Goal: Navigation & Orientation: Find specific page/section

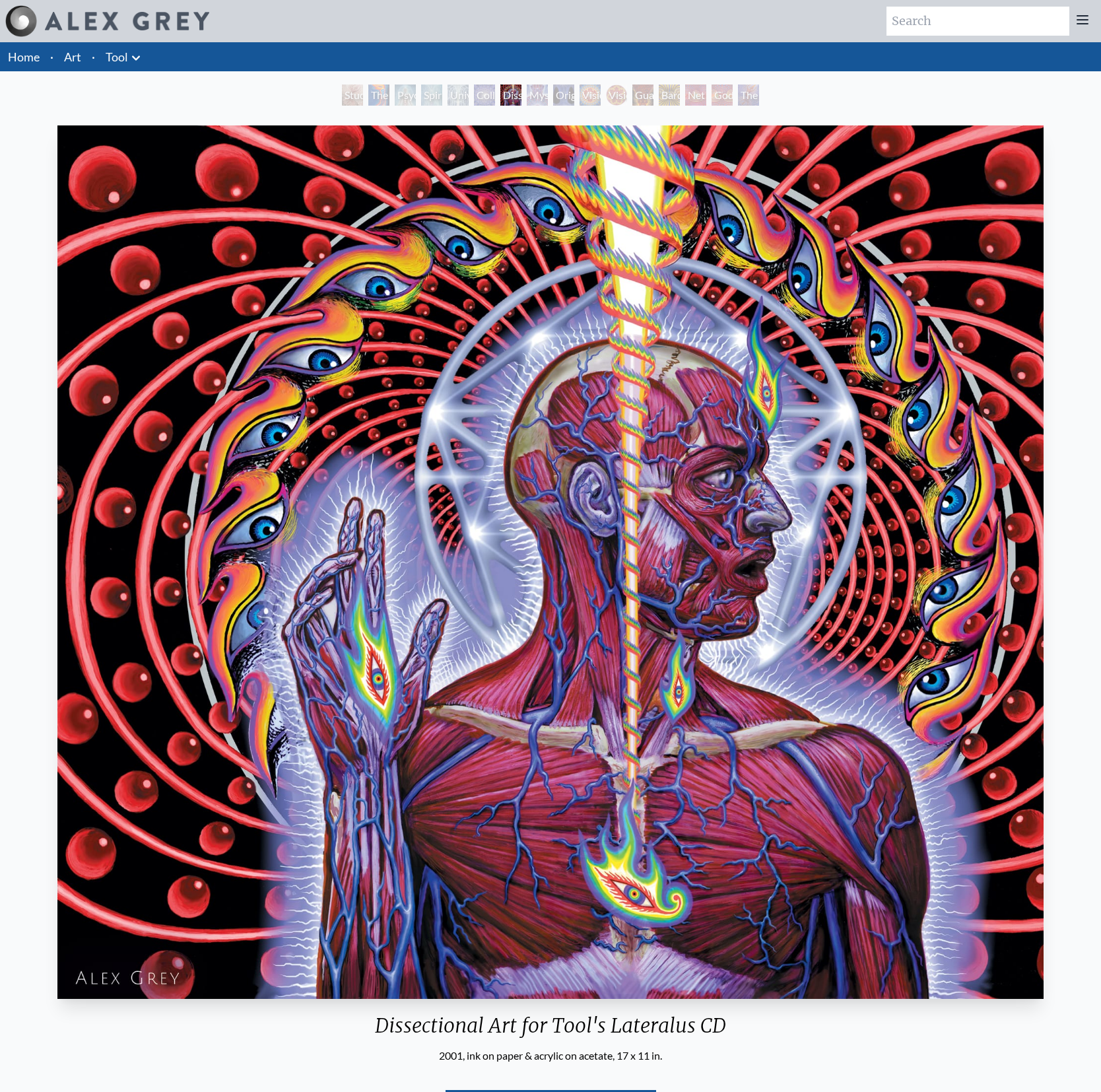
click at [0, 0] on body "Art Writings About ·" at bounding box center [550, 661] width 1101 height 1322
click at [527, 100] on div "Mystic Eye" at bounding box center [537, 95] width 21 height 21
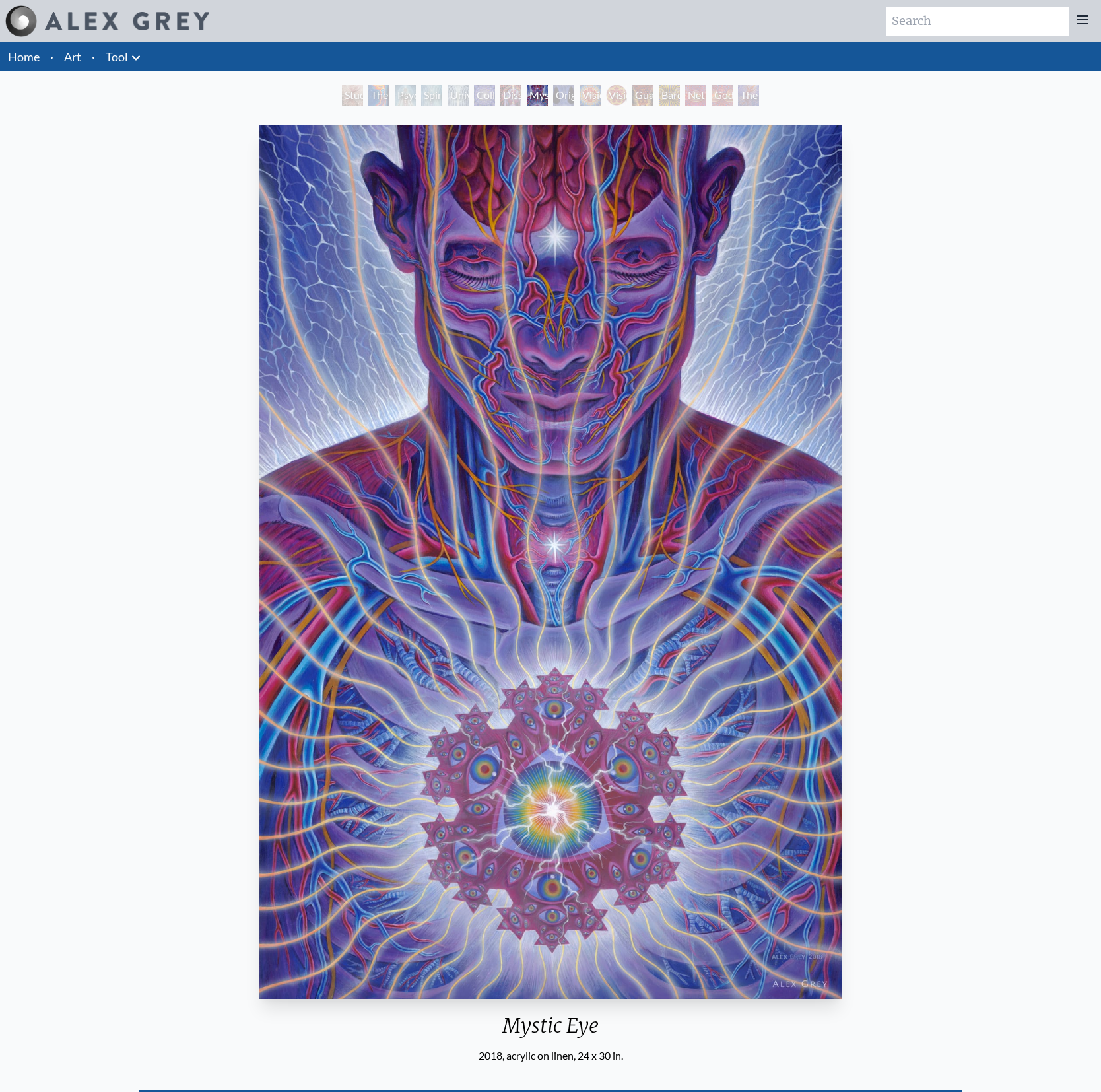
click at [0, 0] on body "Art Writings About ·" at bounding box center [550, 809] width 1101 height 1618
click at [553, 99] on div "Original Face" at bounding box center [563, 95] width 21 height 21
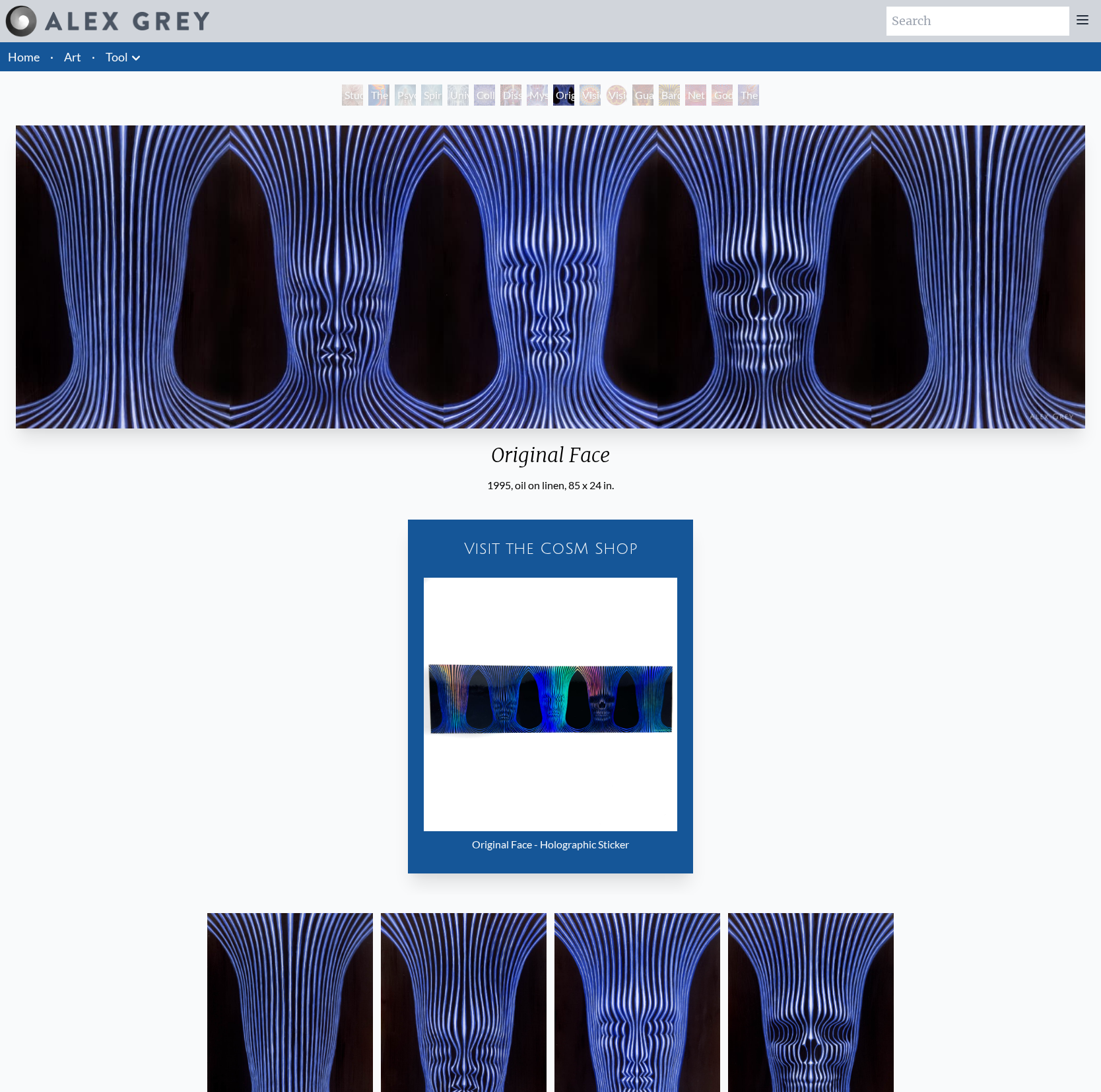
click at [598, 96] on div "Vision Crystal" at bounding box center [589, 95] width 21 height 21
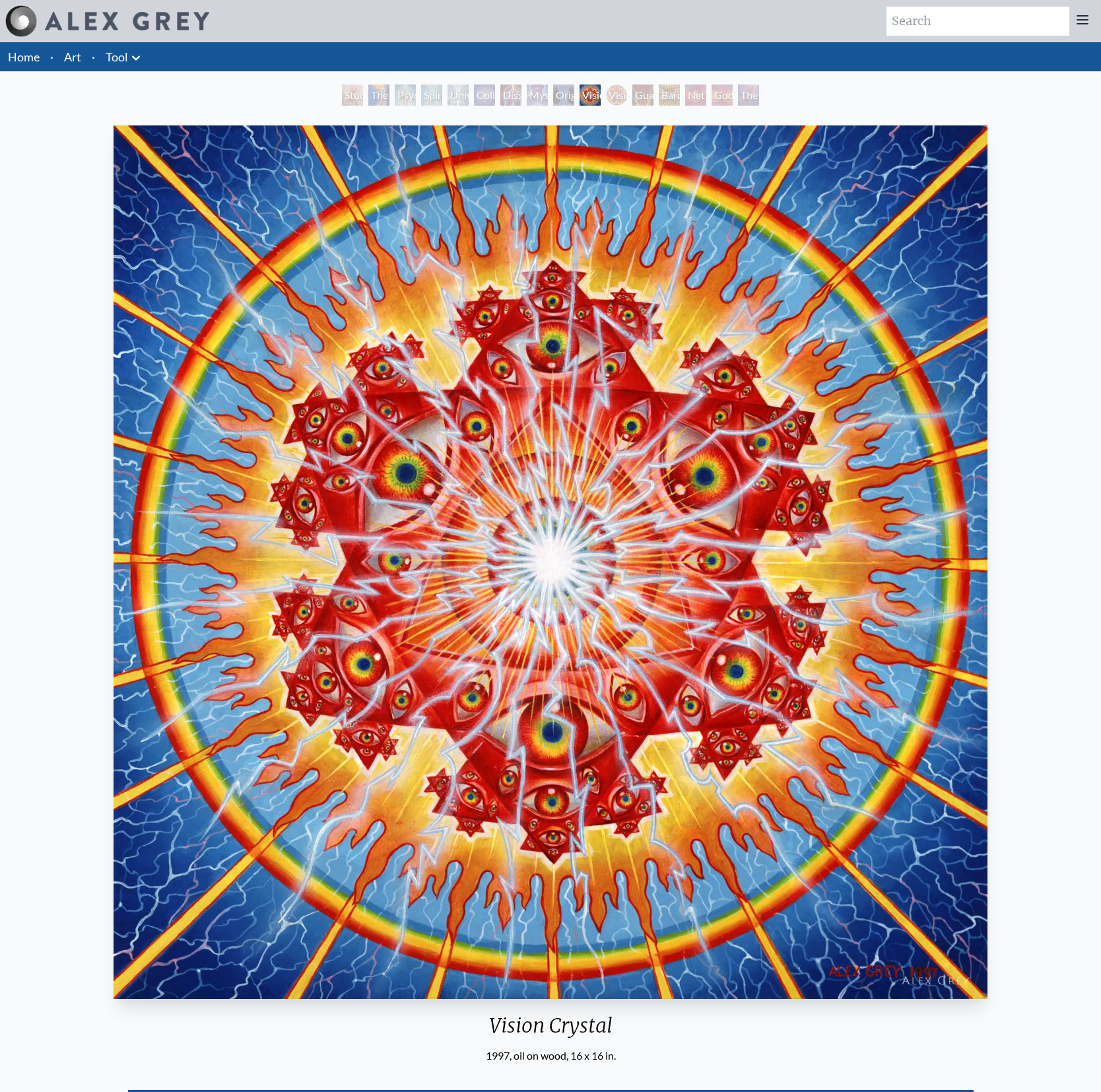
click at [0, 0] on body "Art Writings About ·" at bounding box center [550, 809] width 1101 height 1618
click at [612, 98] on div "Vision [PERSON_NAME]" at bounding box center [616, 95] width 21 height 21
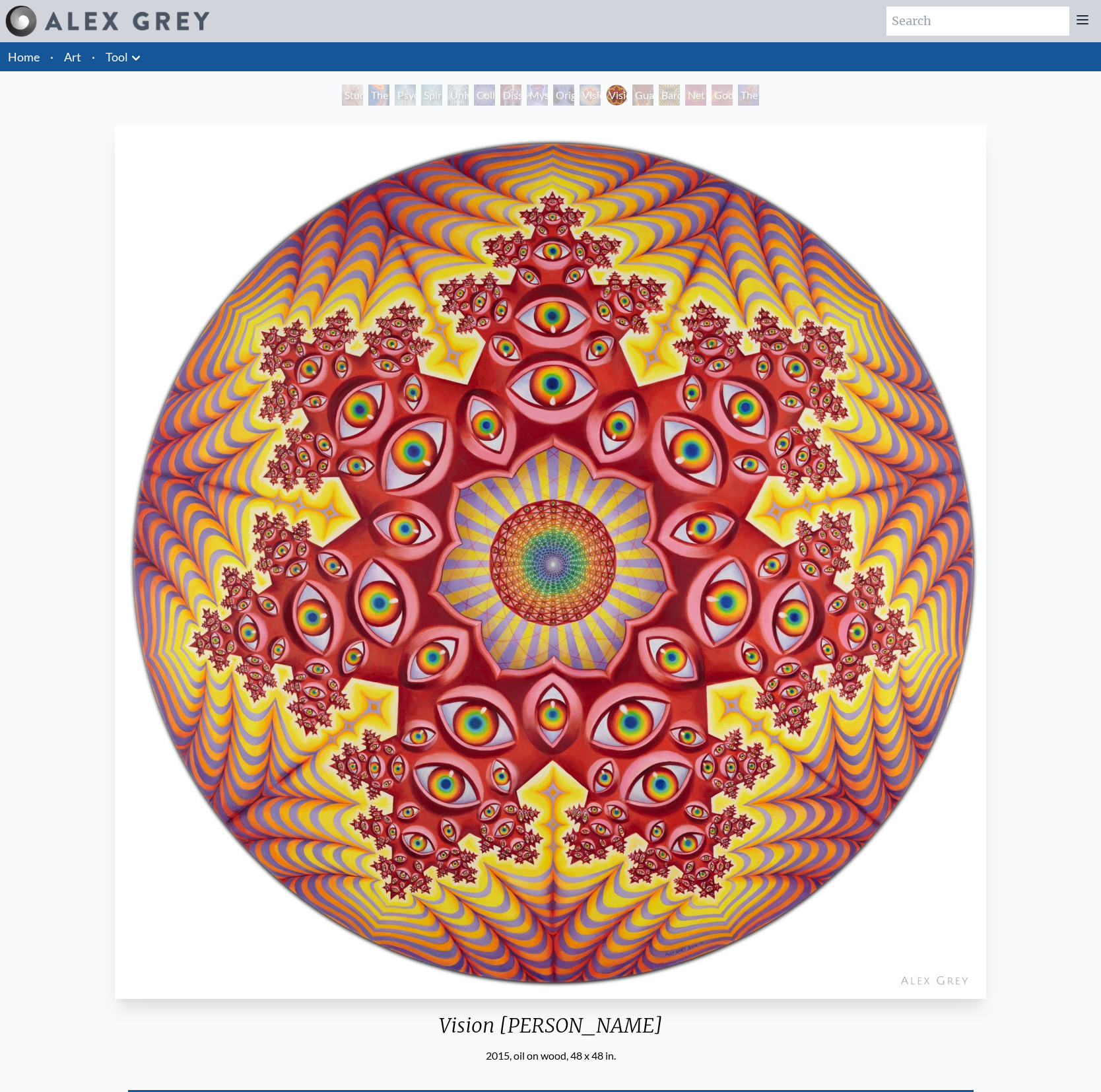
click at [680, 102] on div "Bardo Being" at bounding box center [669, 95] width 21 height 21
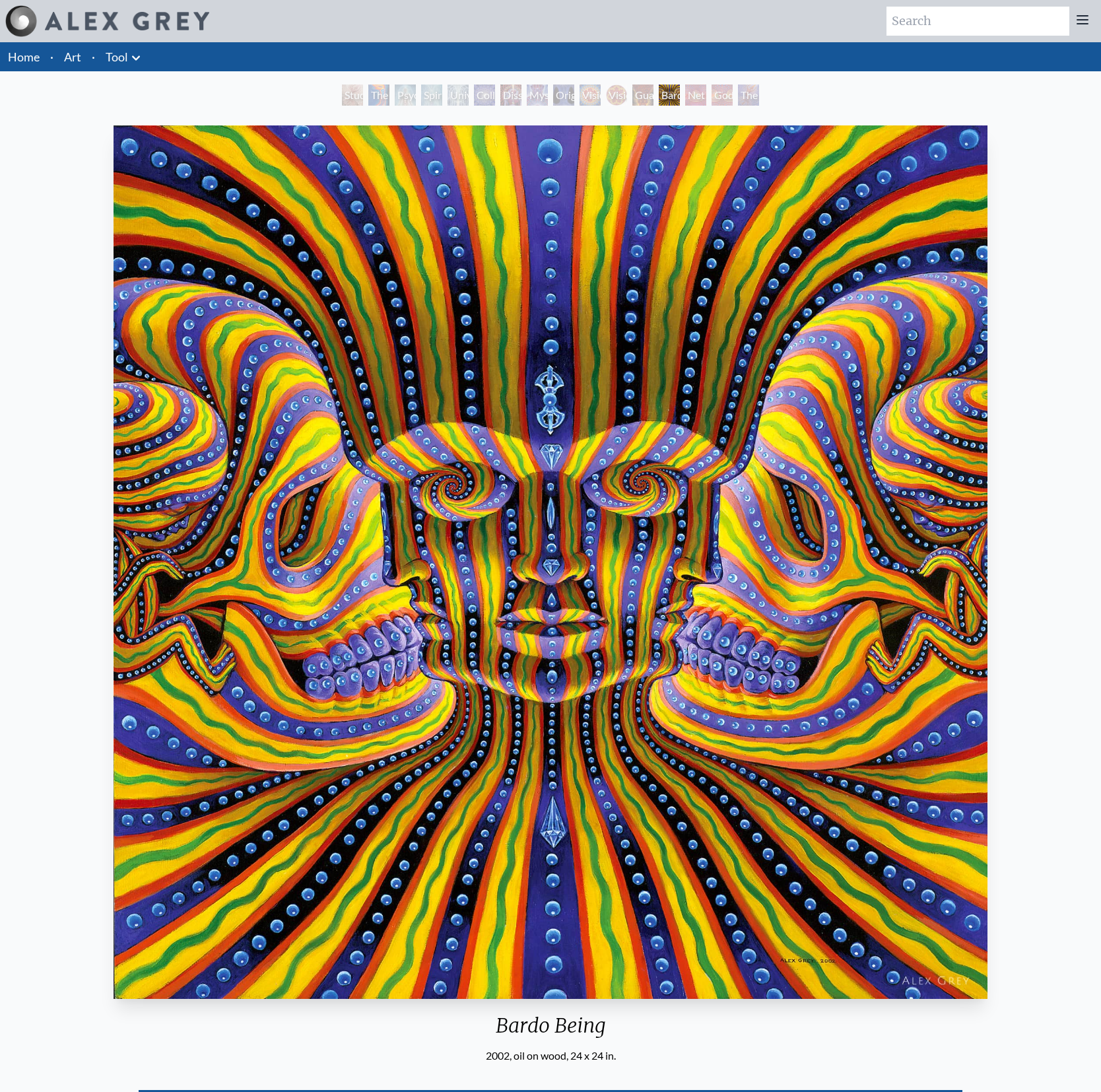
click at [706, 100] on div "Net of Being" at bounding box center [695, 95] width 21 height 21
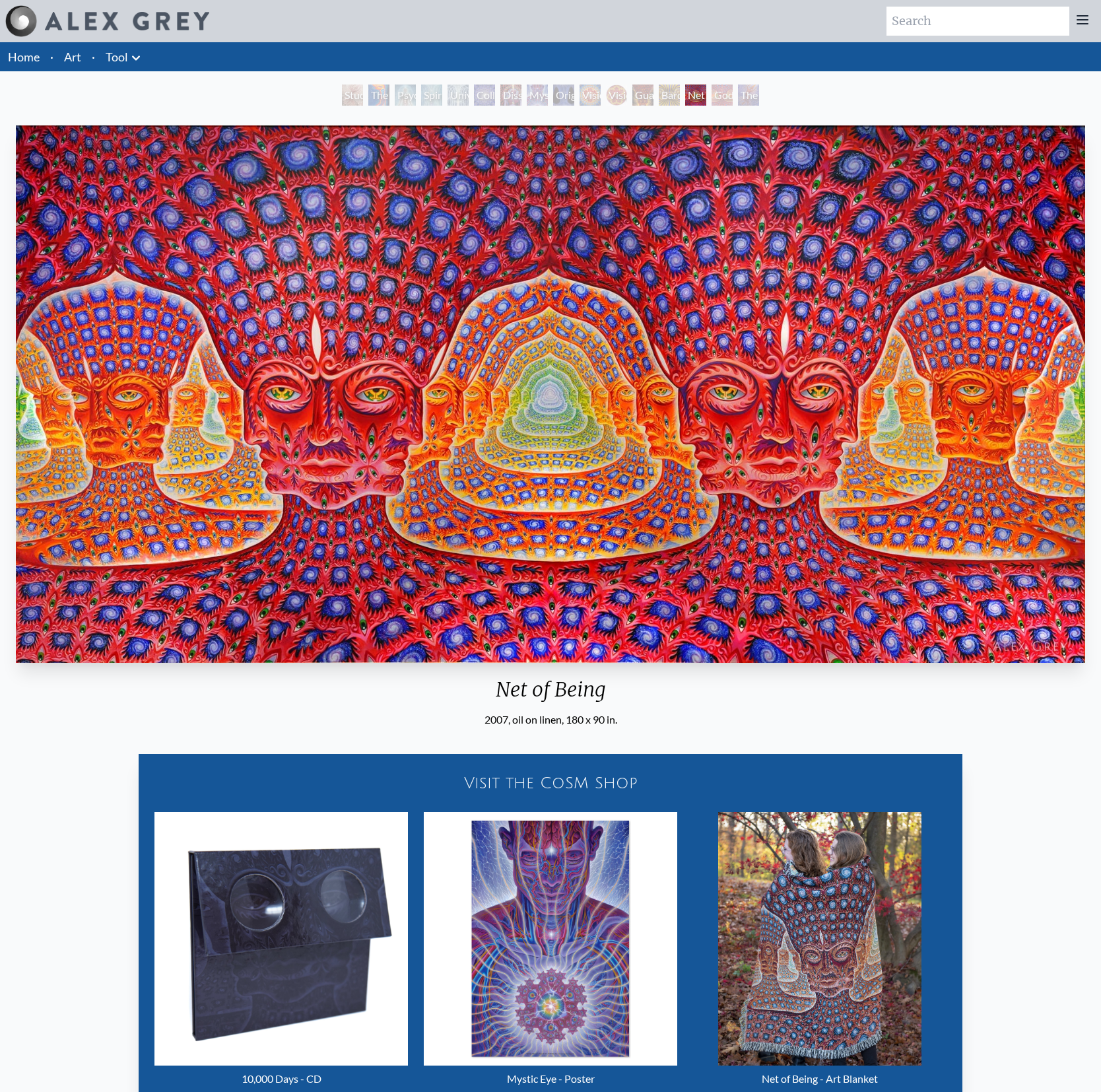
click at [0, 0] on body "Art Writings About ·" at bounding box center [550, 641] width 1101 height 1282
click at [730, 97] on div "Godself" at bounding box center [722, 95] width 21 height 21
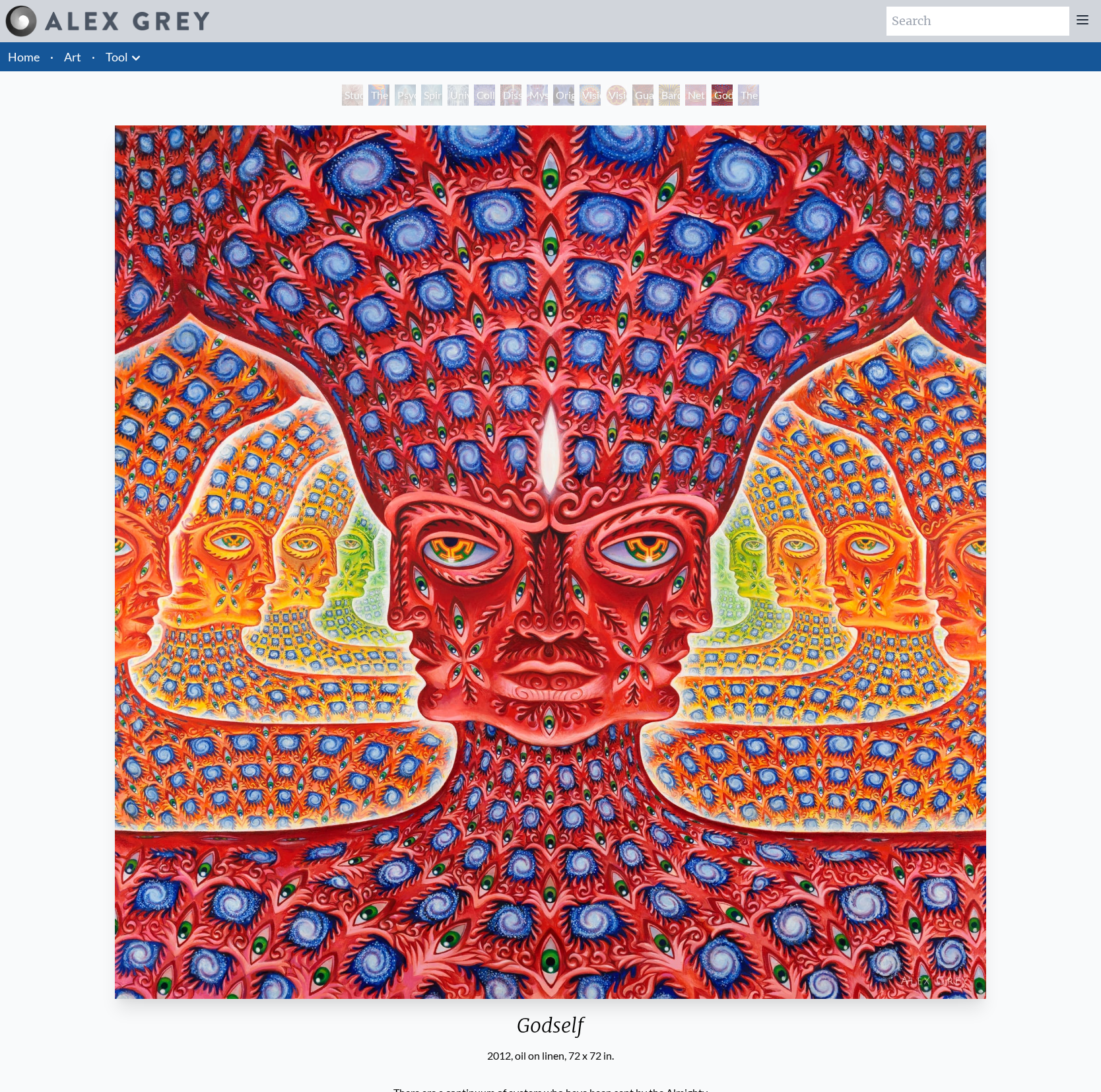
click at [0, 0] on body "Art Writings About ·" at bounding box center [550, 1084] width 1101 height 2168
click at [733, 96] on div "Godself" at bounding box center [722, 95] width 21 height 21
click at [741, 97] on div "The Great Turn" at bounding box center [748, 95] width 21 height 21
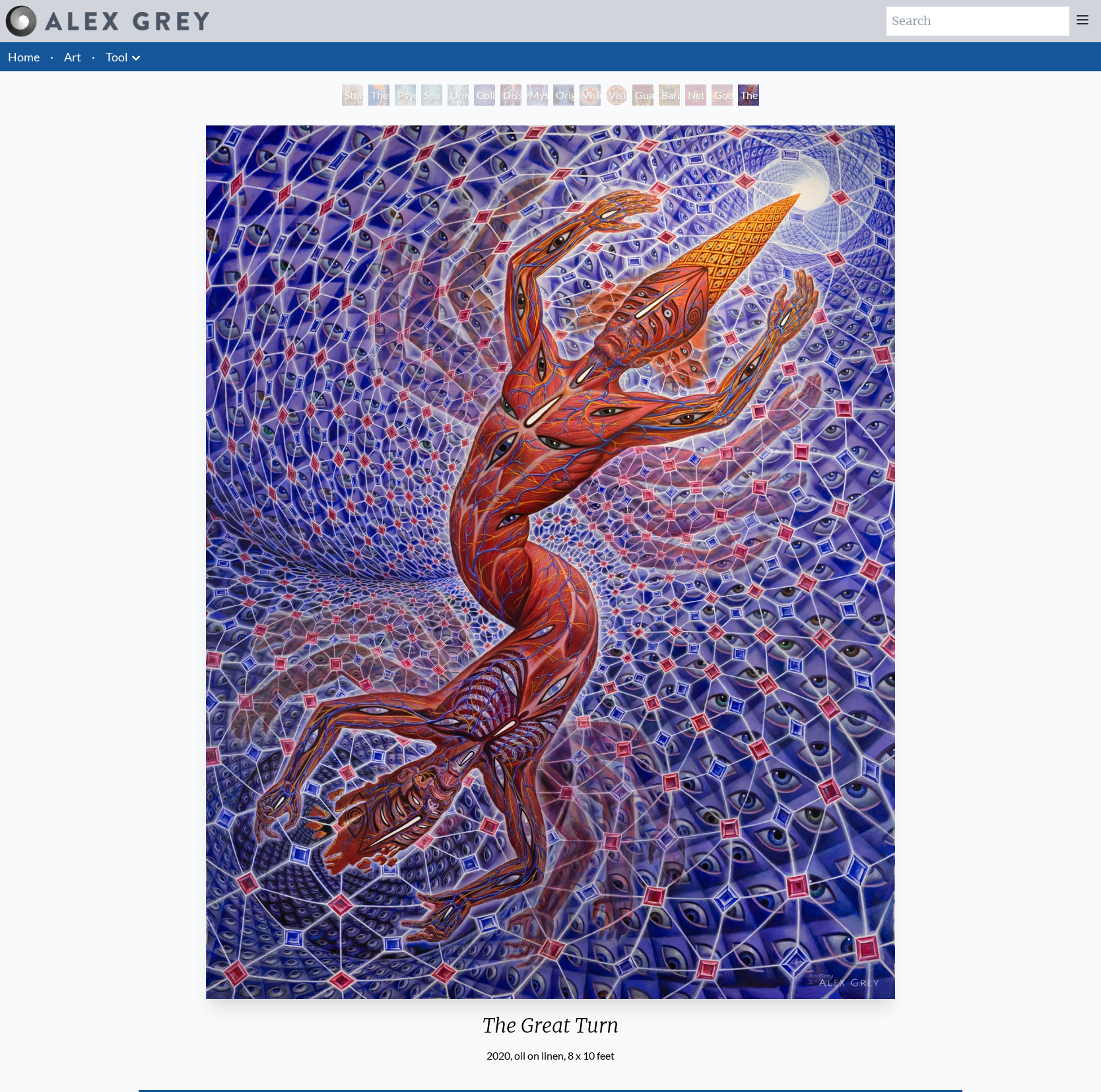
click at [342, 97] on div "Study for the Great Turn" at bounding box center [352, 95] width 21 height 21
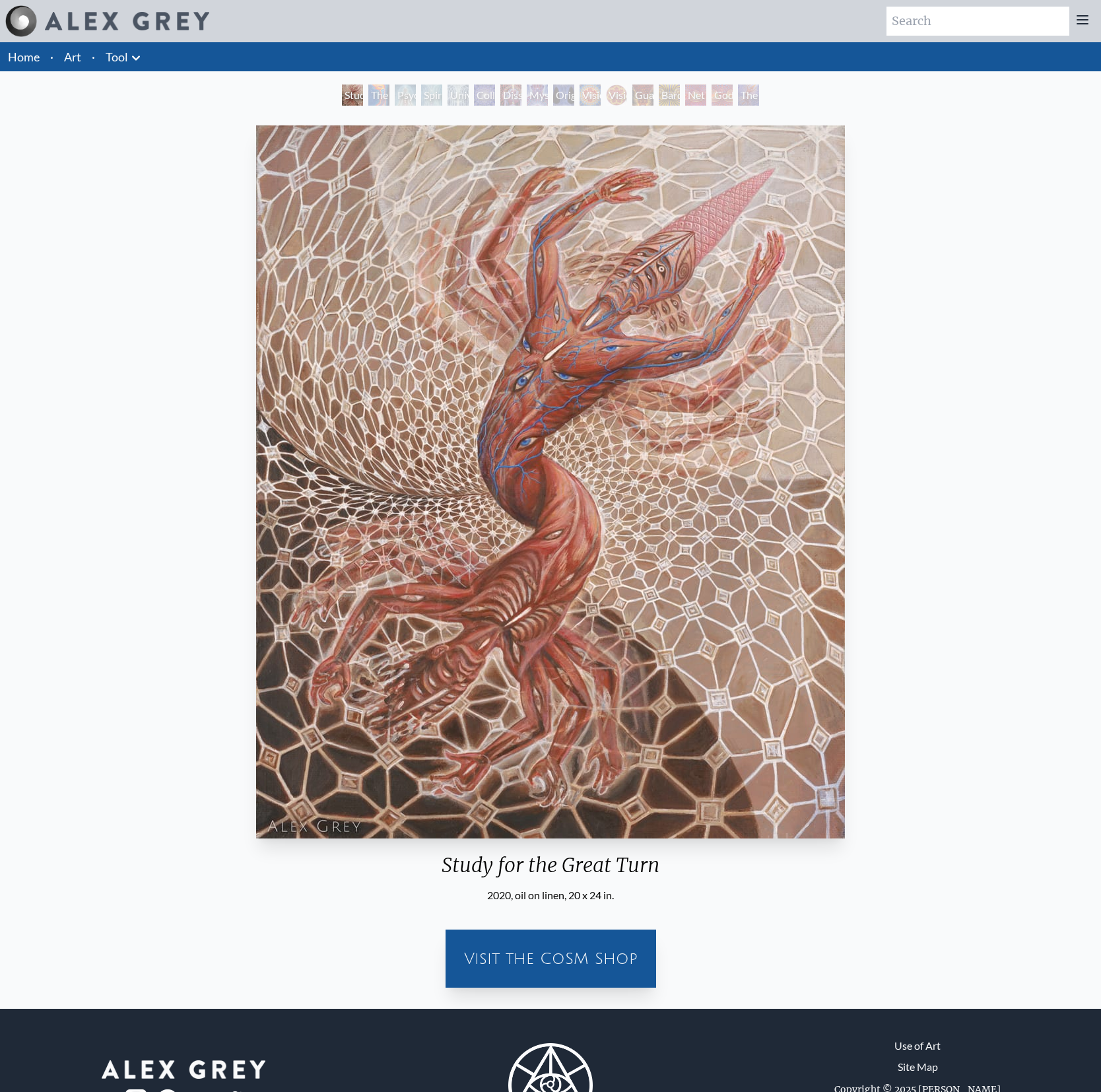
click at [421, 95] on div "Spiritual Energy System" at bounding box center [431, 95] width 21 height 21
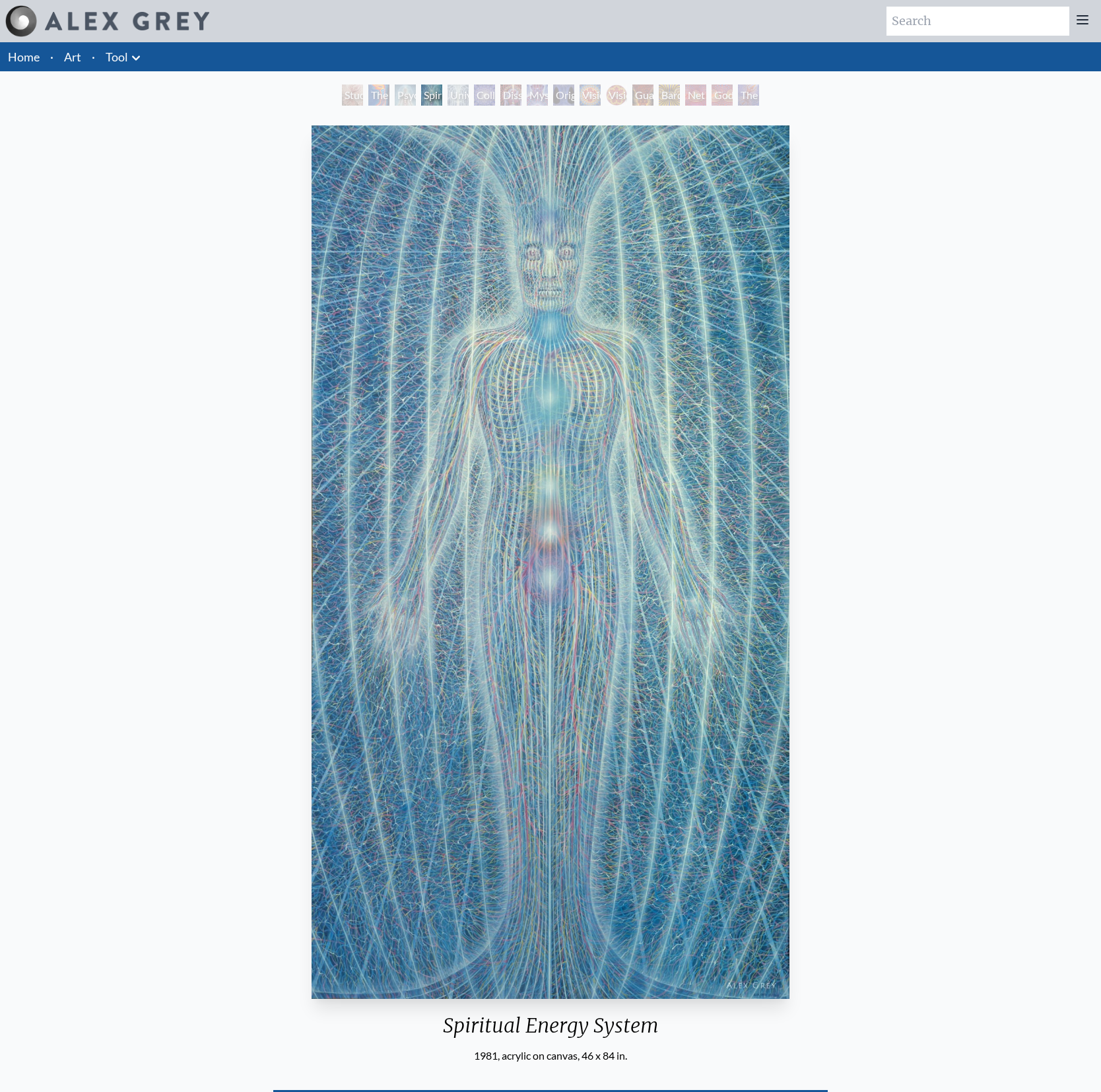
click at [390, 95] on div "The Torch" at bounding box center [379, 95] width 21 height 21
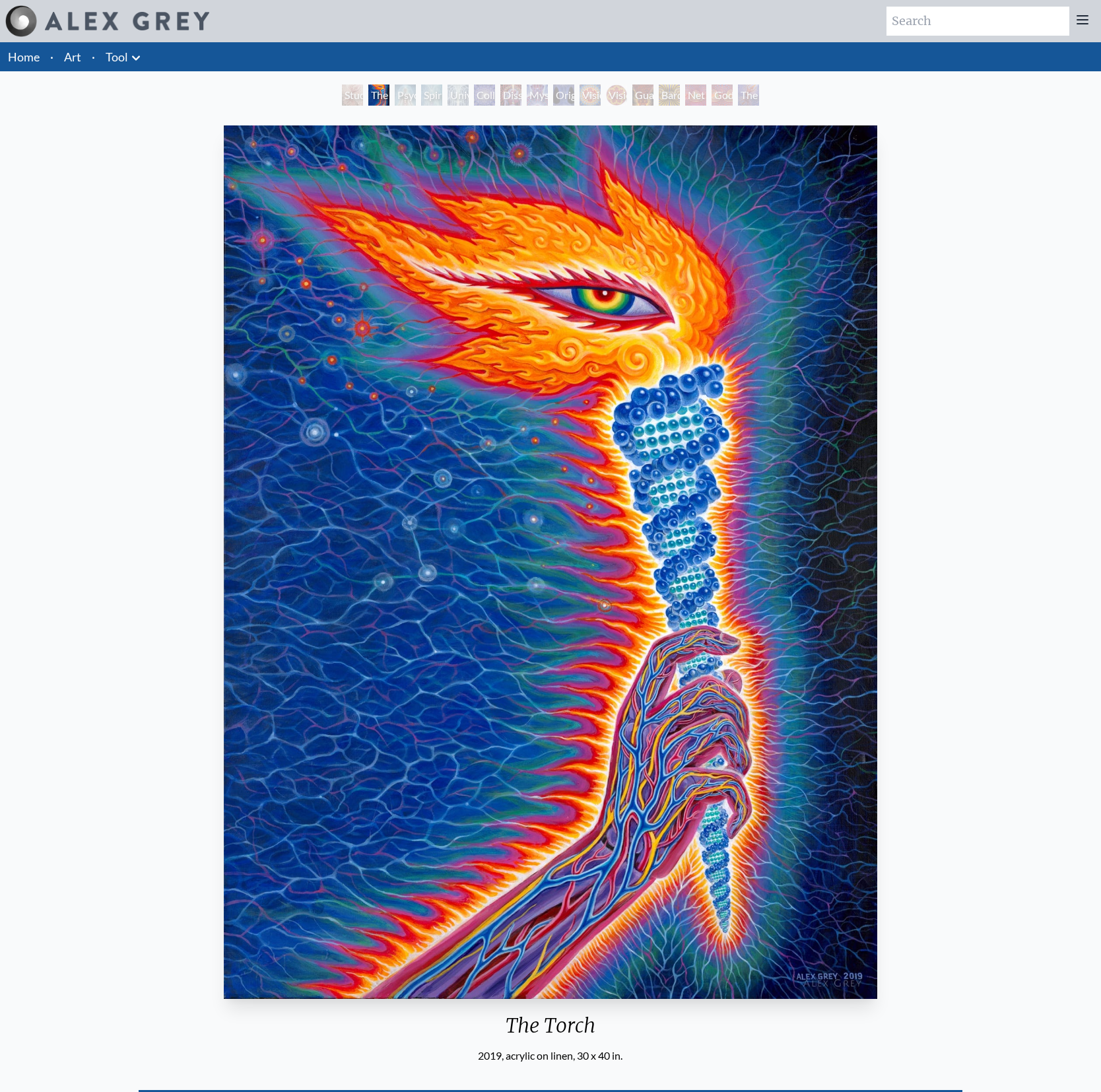
click at [398, 96] on div "Psychic Energy System" at bounding box center [405, 95] width 21 height 21
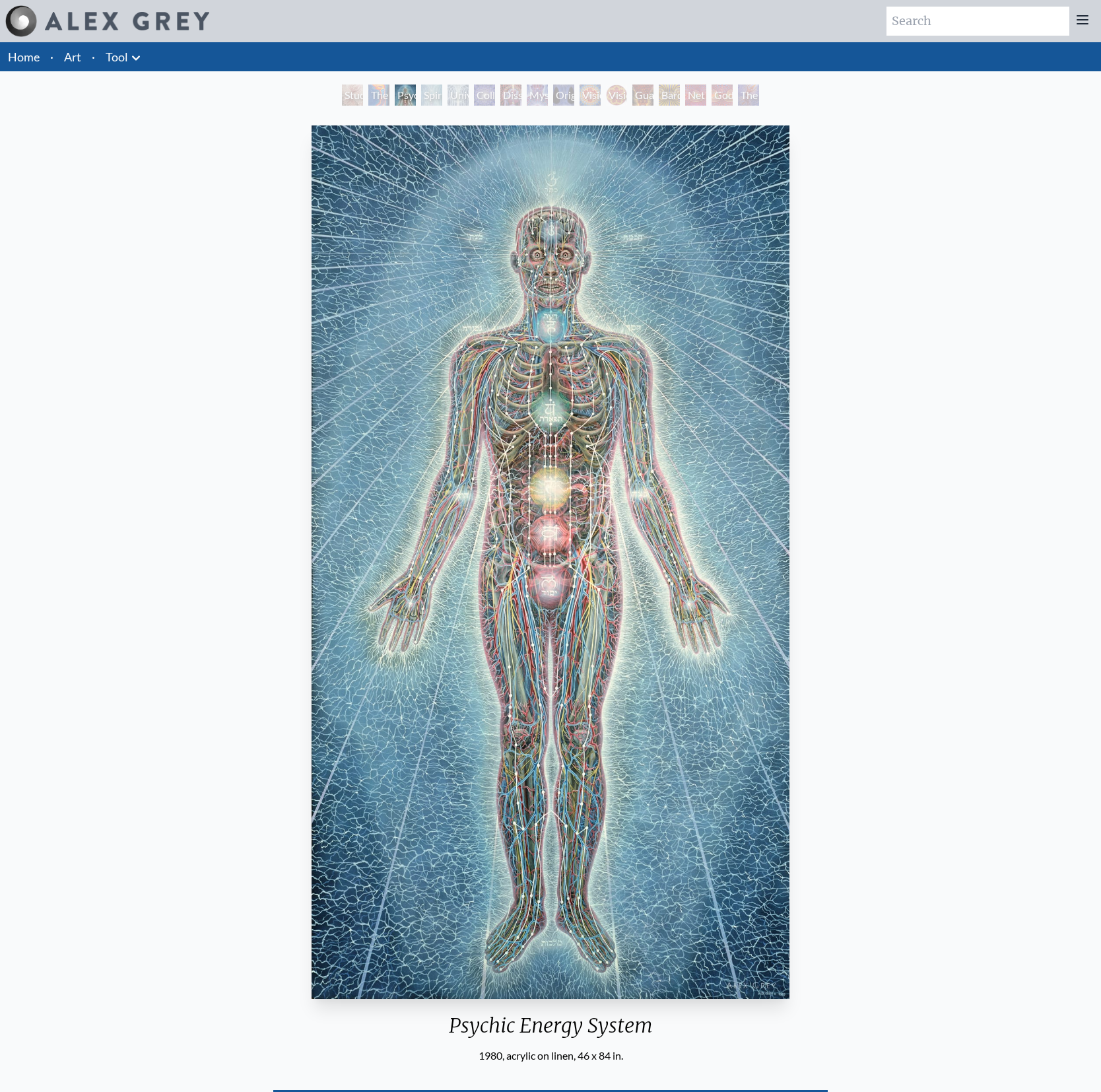
click at [416, 96] on div "Psychic Energy System" at bounding box center [405, 95] width 21 height 21
click at [469, 95] on div "Universal Mind Lattice" at bounding box center [458, 95] width 21 height 21
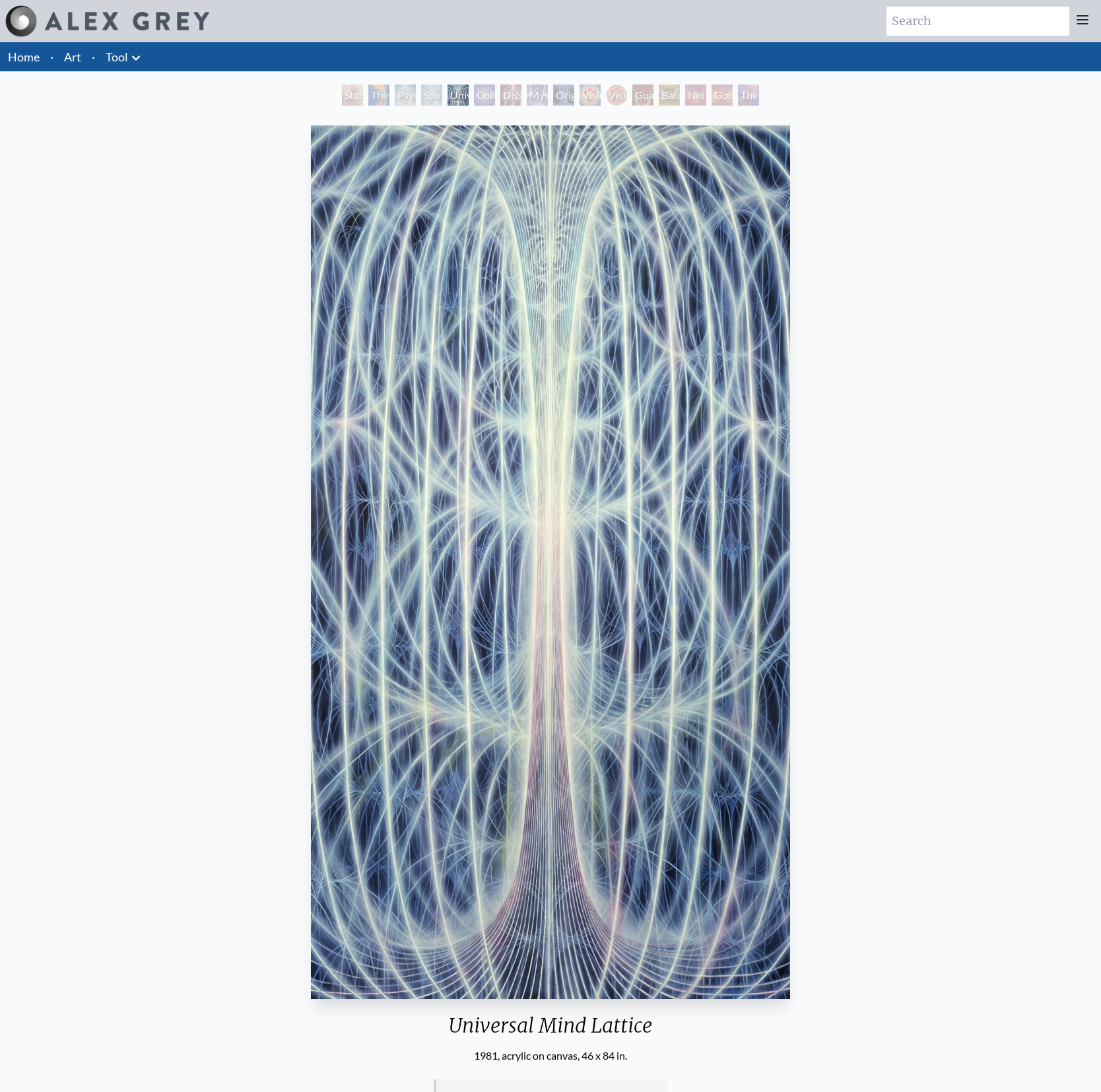
click at [500, 92] on div "Dissectional Art for Tool's Lateralus CD" at bounding box center [510, 95] width 21 height 21
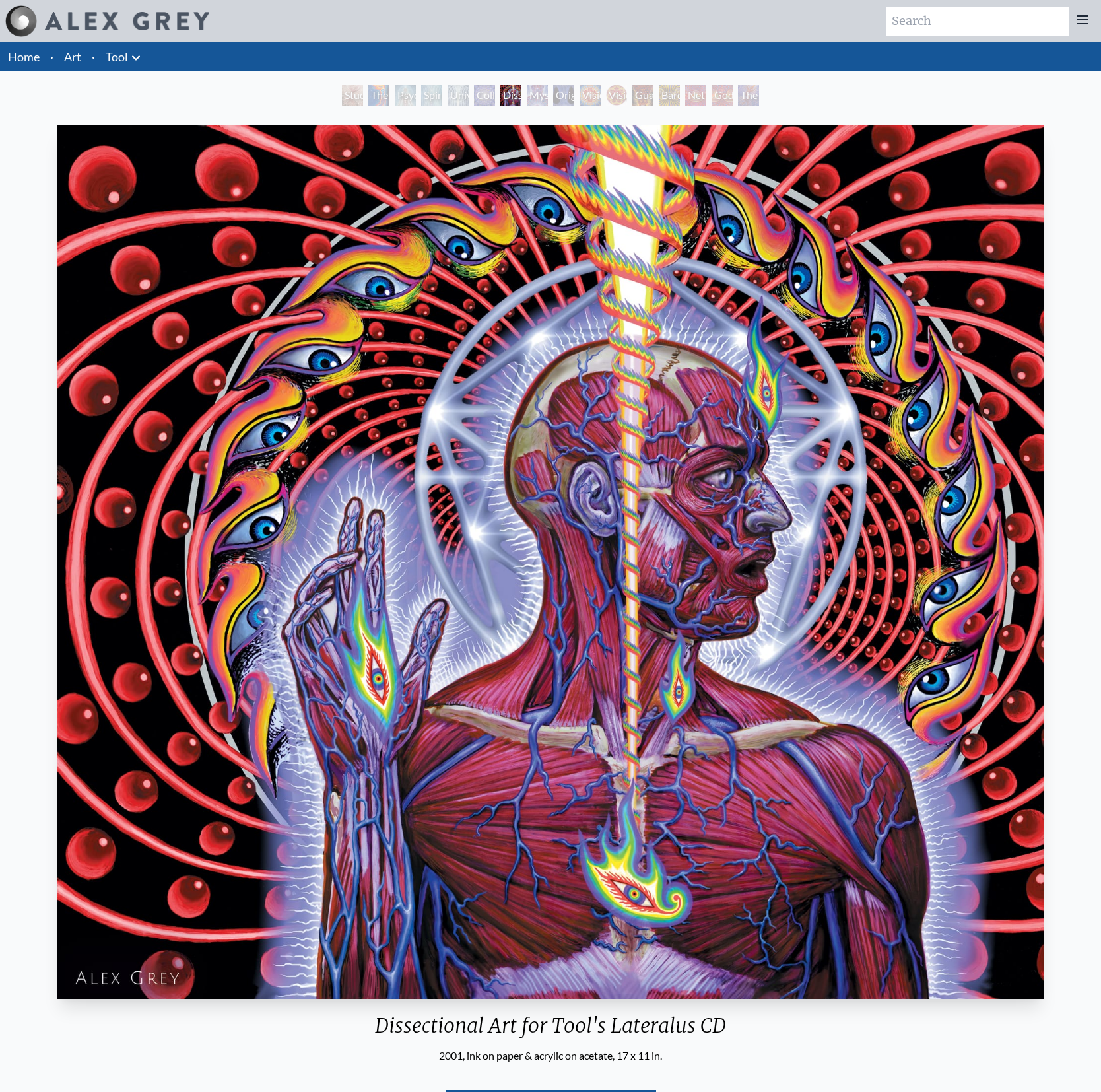
click at [608, 97] on div "Vision [PERSON_NAME]" at bounding box center [616, 95] width 21 height 21
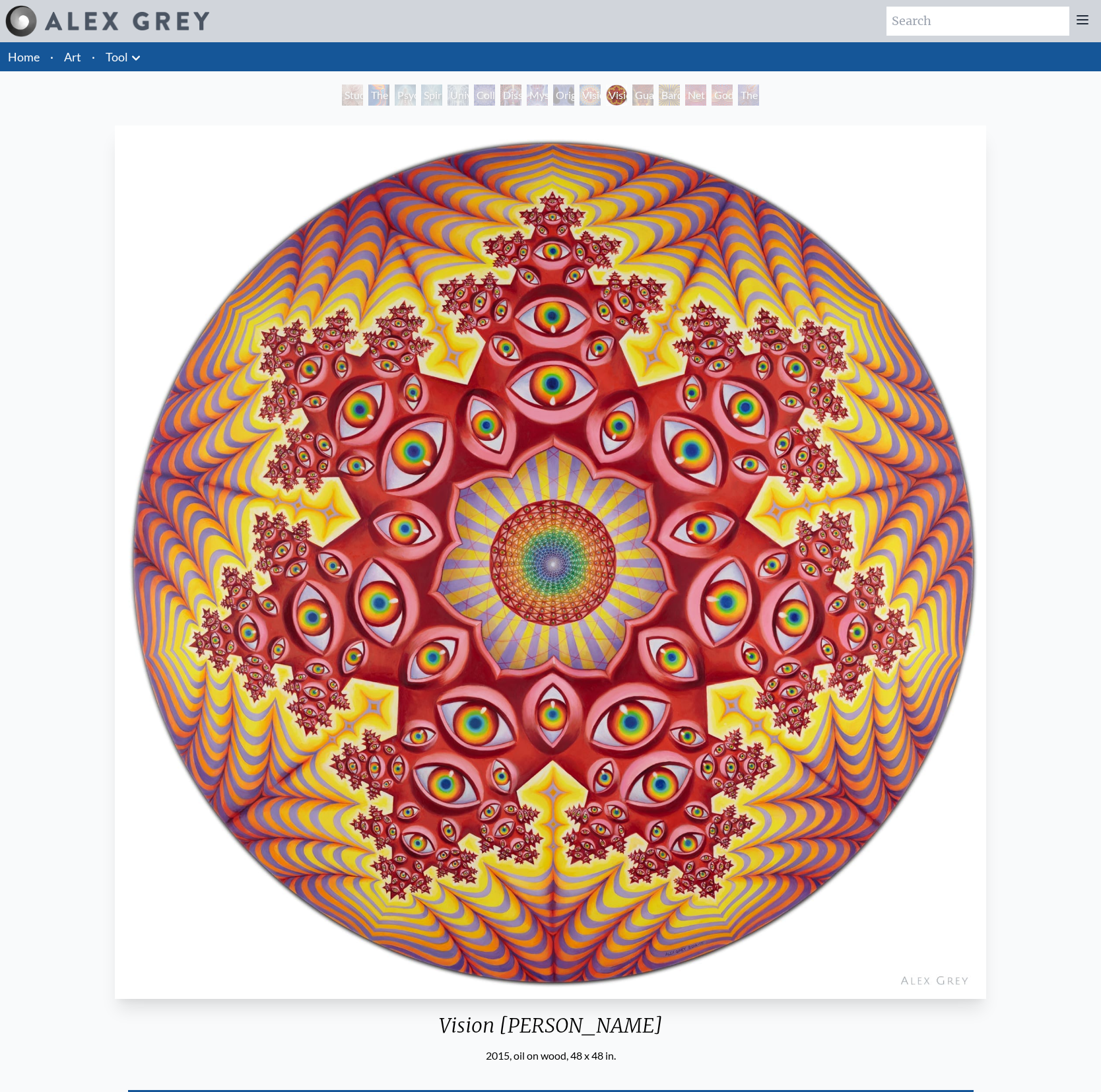
click at [525, 94] on div "Study for the Great Turn The Torch Psychic Energy System Spiritual Energy Syste…" at bounding box center [550, 97] width 422 height 25
click at [501, 97] on div "Dissectional Art for Tool's Lateralus CD" at bounding box center [510, 95] width 21 height 21
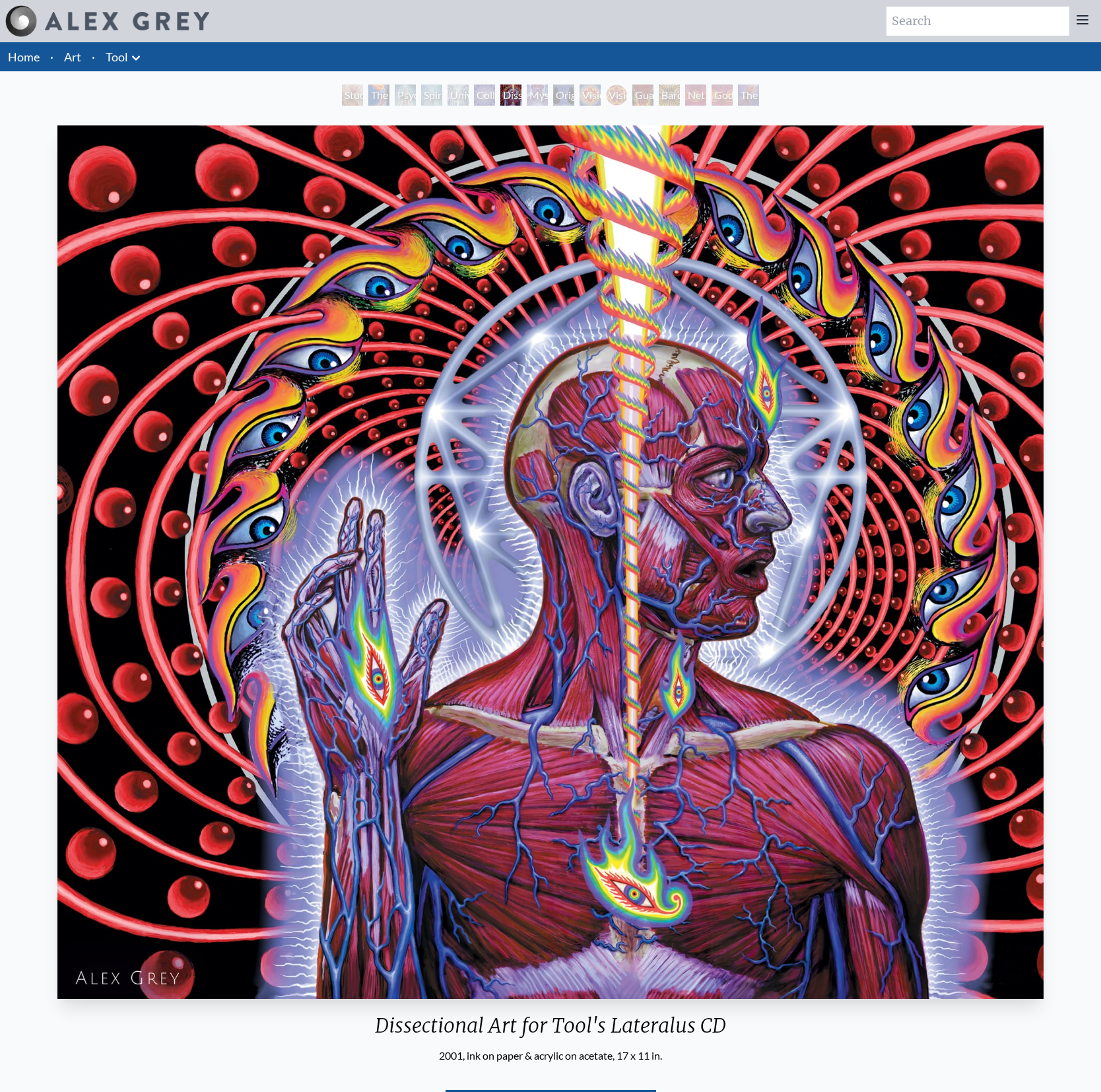
click at [604, 94] on div "Study for the Great Turn The Torch Psychic Energy System Spiritual Energy Syste…" at bounding box center [550, 97] width 422 height 25
click at [598, 95] on div "Vision Crystal" at bounding box center [589, 95] width 21 height 21
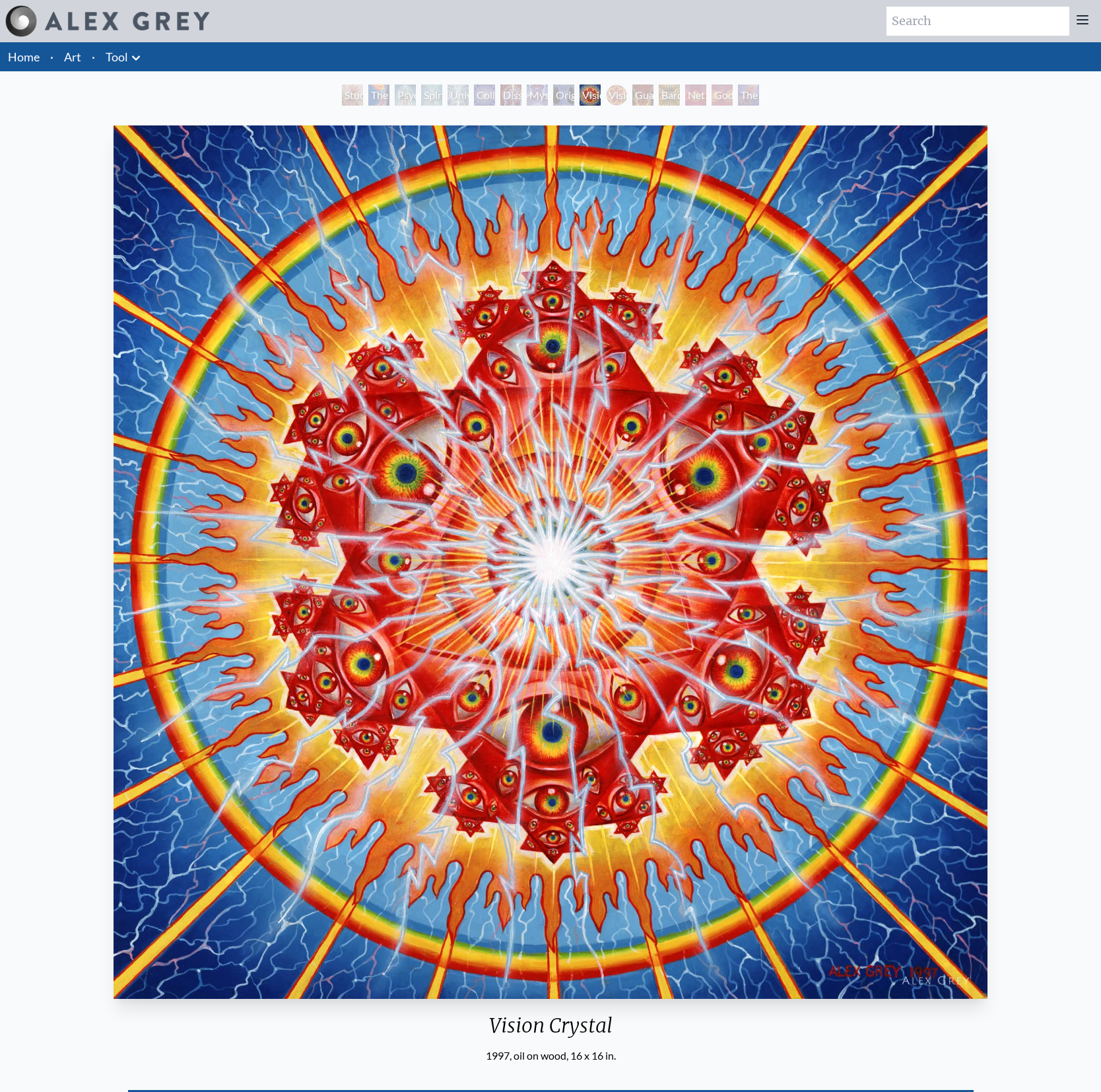
click at [549, 96] on div "Study for the Great Turn The Torch Psychic Energy System Spiritual Energy Syste…" at bounding box center [550, 97] width 422 height 25
click at [522, 97] on div "Study for the Great Turn The Torch Psychic Energy System Spiritual Energy Syste…" at bounding box center [550, 97] width 422 height 25
click at [527, 97] on div "Mystic Eye" at bounding box center [537, 95] width 21 height 21
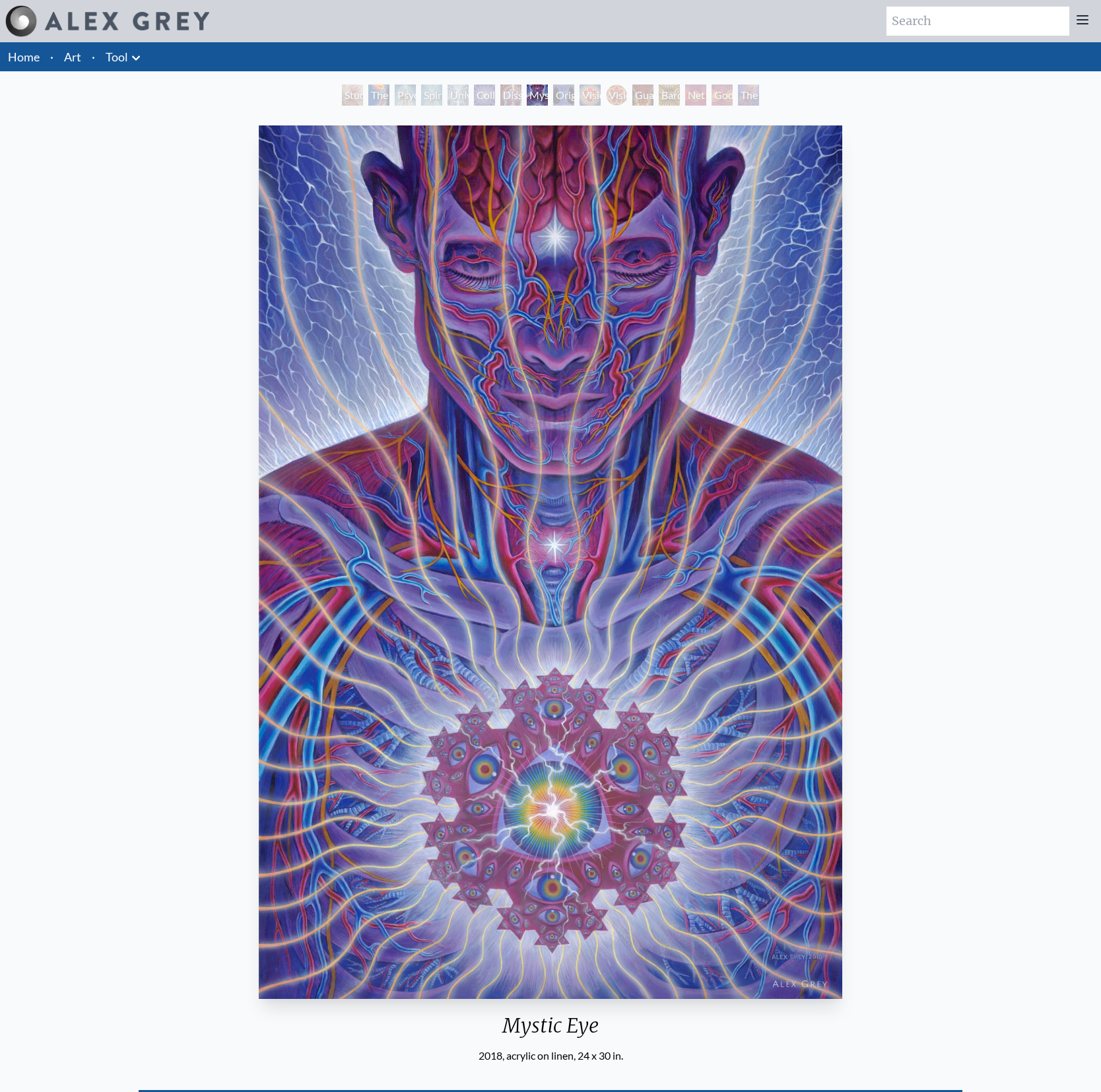
click at [527, 97] on div "Mystic Eye" at bounding box center [537, 95] width 21 height 21
click at [500, 96] on div "Dissectional Art for Tool's Lateralus CD" at bounding box center [510, 95] width 21 height 21
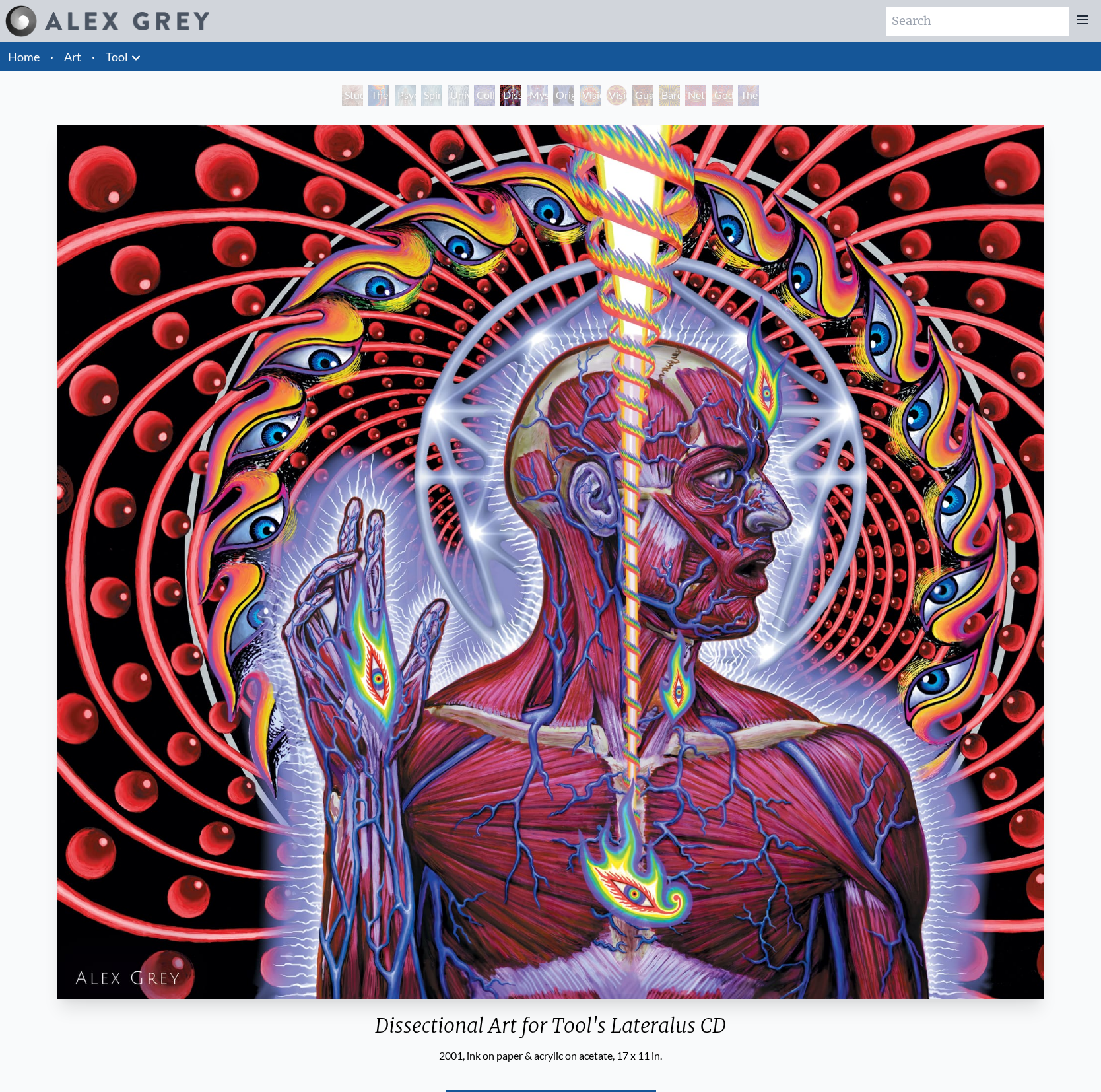
click at [400, 91] on div "Psychic Energy System" at bounding box center [405, 95] width 21 height 21
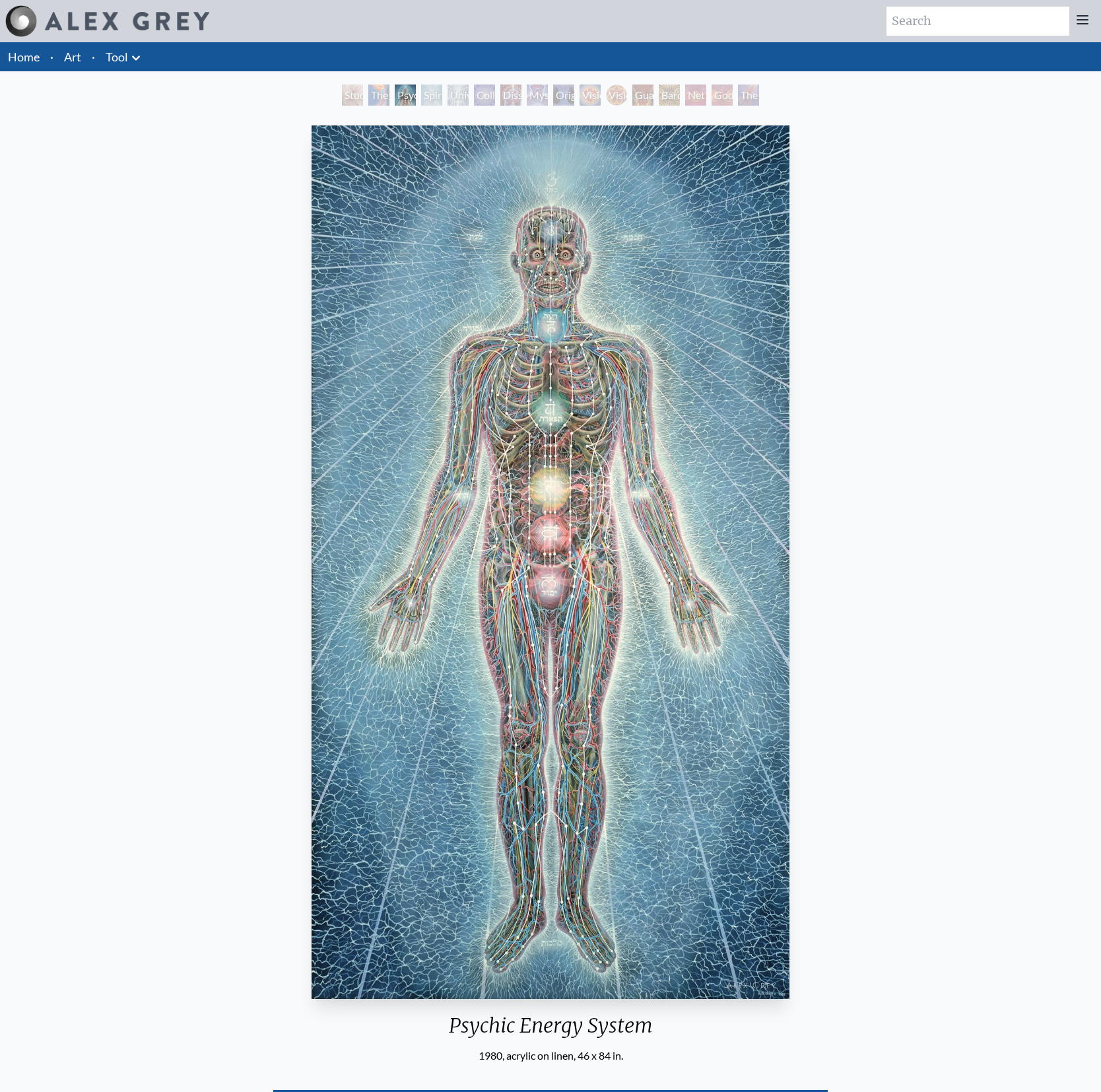
click at [469, 95] on div "Universal Mind Lattice" at bounding box center [458, 95] width 21 height 21
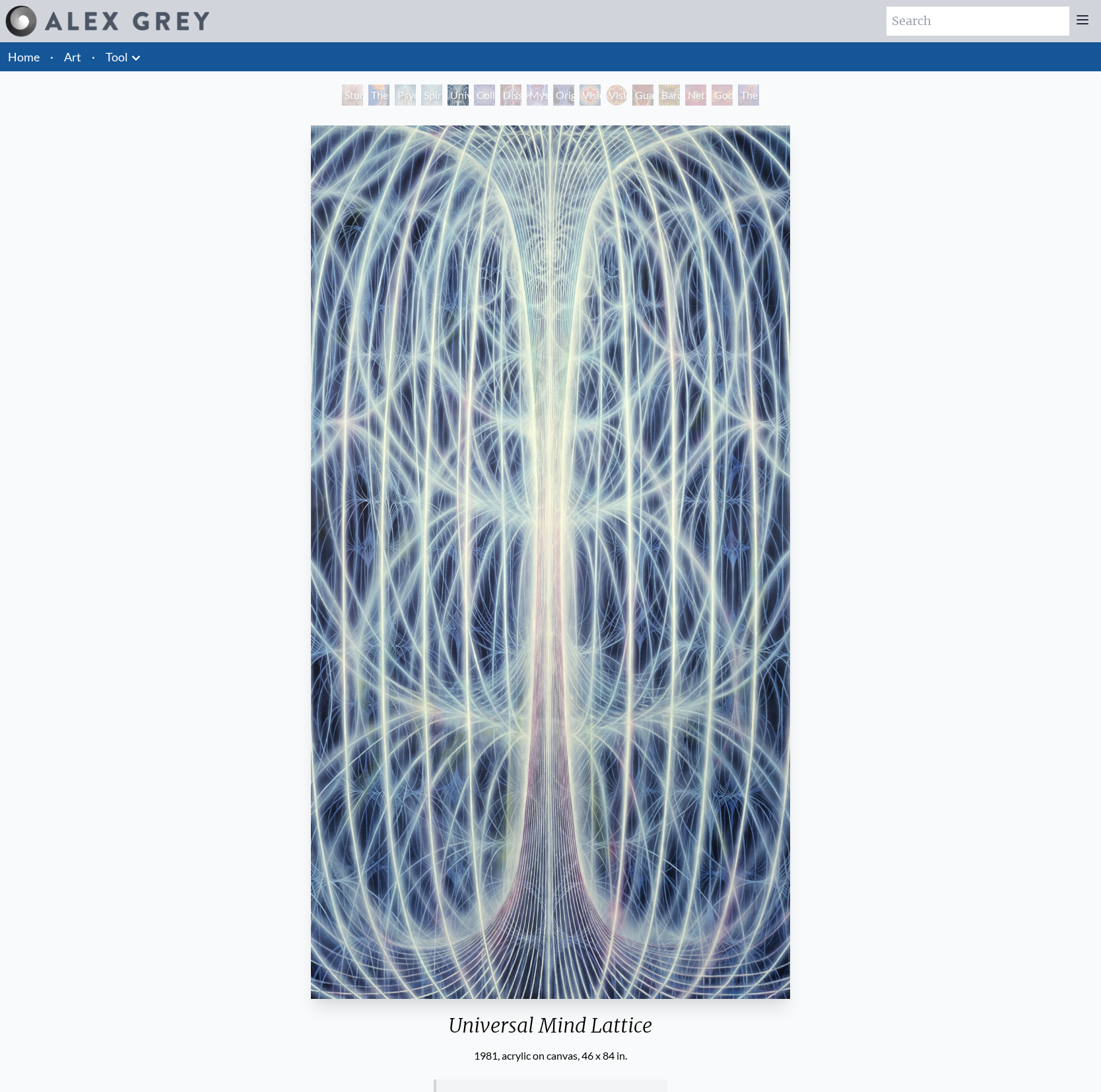
click at [395, 95] on div "Psychic Energy System" at bounding box center [405, 95] width 21 height 21
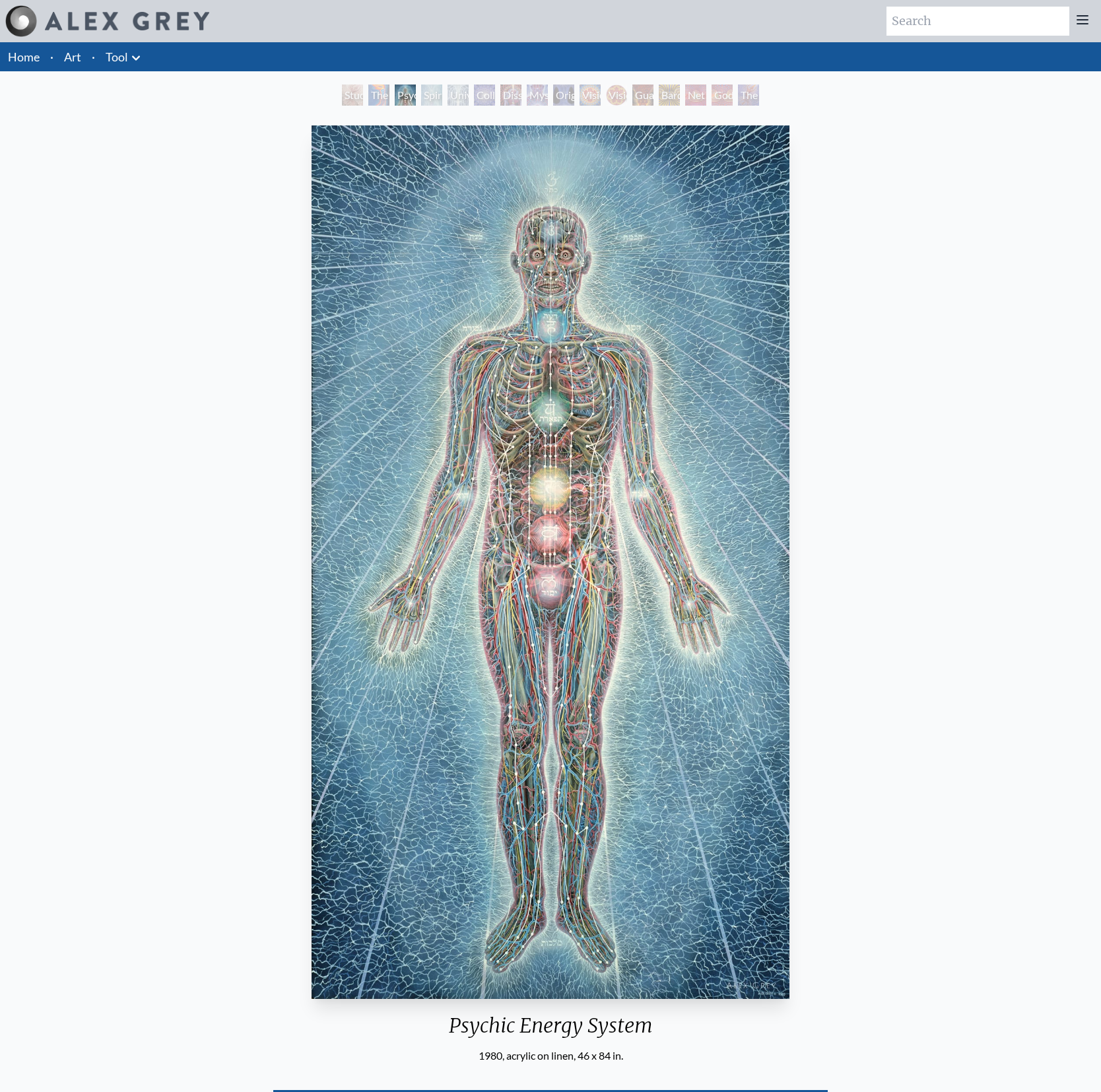
click at [481, 97] on div "Collective Vision" at bounding box center [484, 95] width 21 height 21
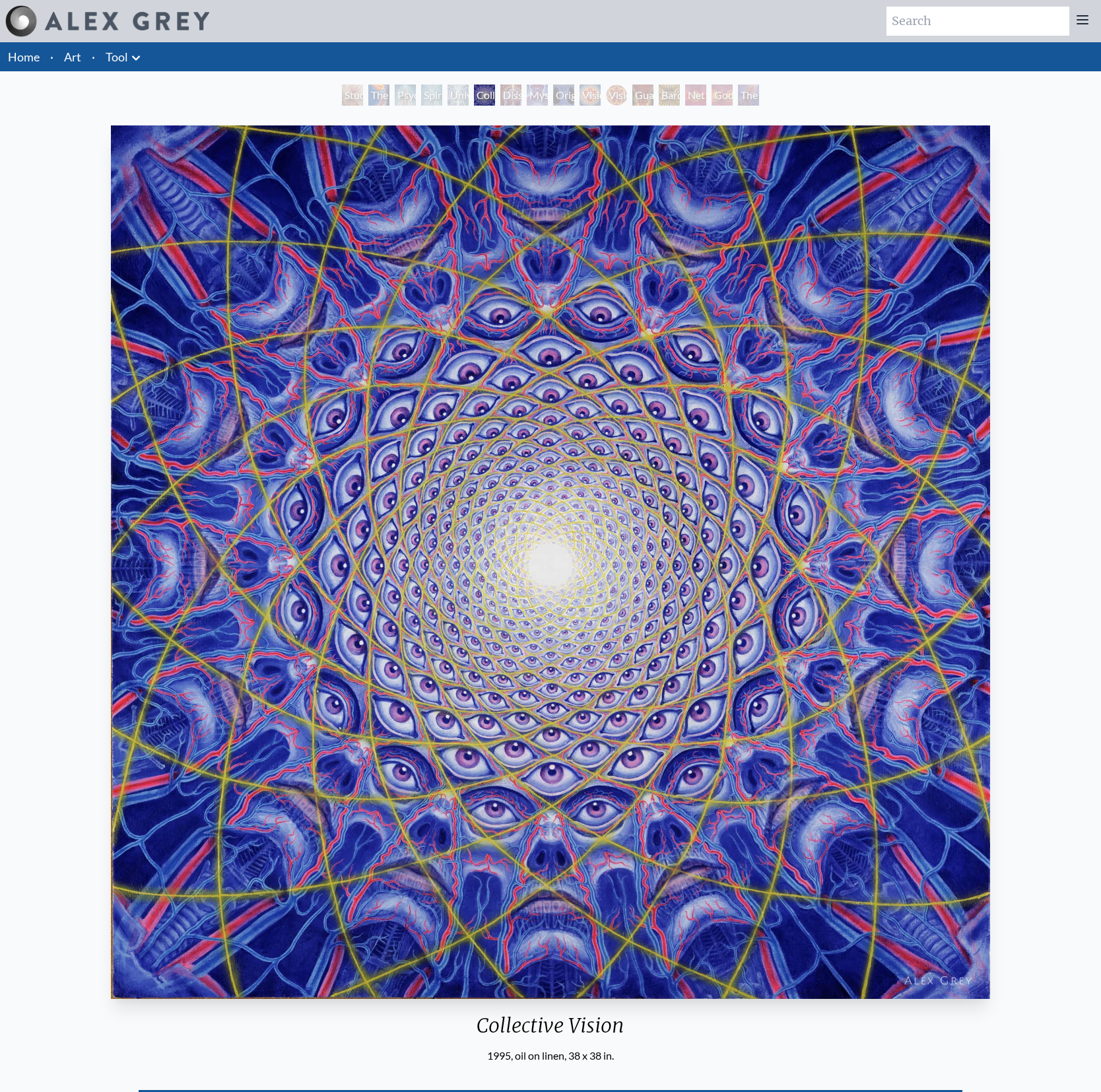
click at [759, 97] on div "The Great Turn" at bounding box center [748, 95] width 21 height 21
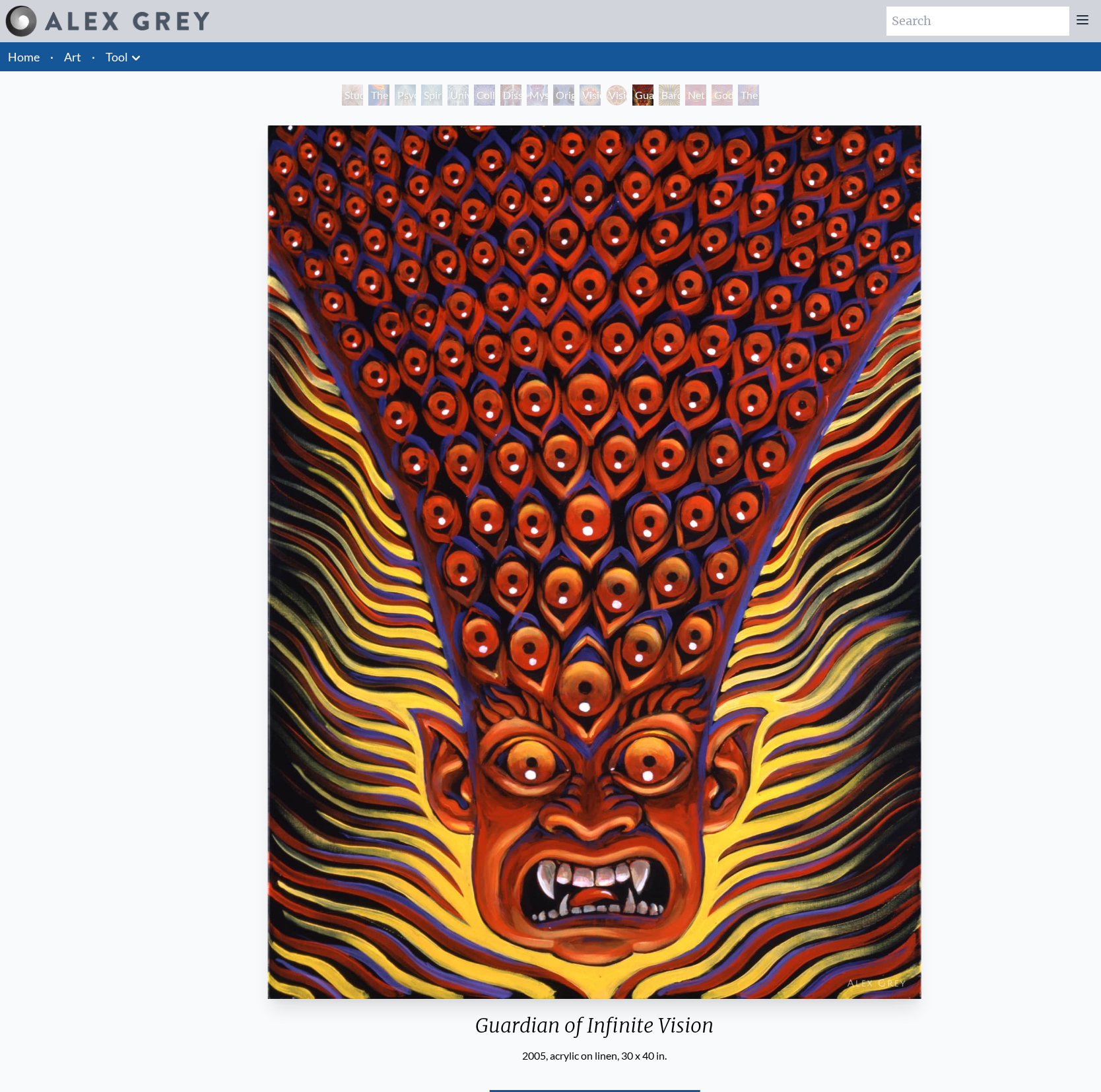
click at [0, 0] on body "Art Writings About ·" at bounding box center [550, 661] width 1101 height 1322
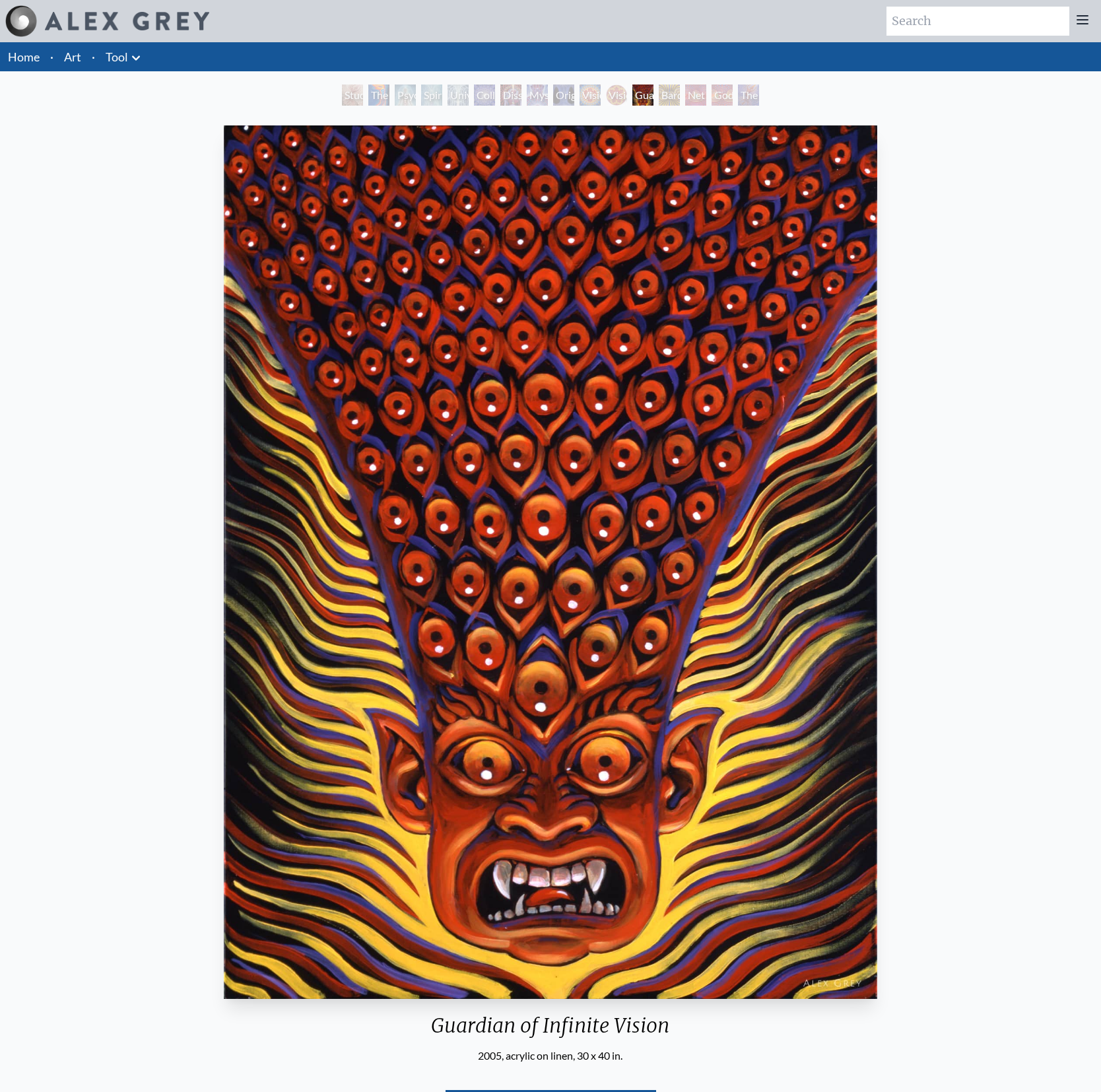
click at [134, 63] on icon at bounding box center [136, 58] width 16 height 16
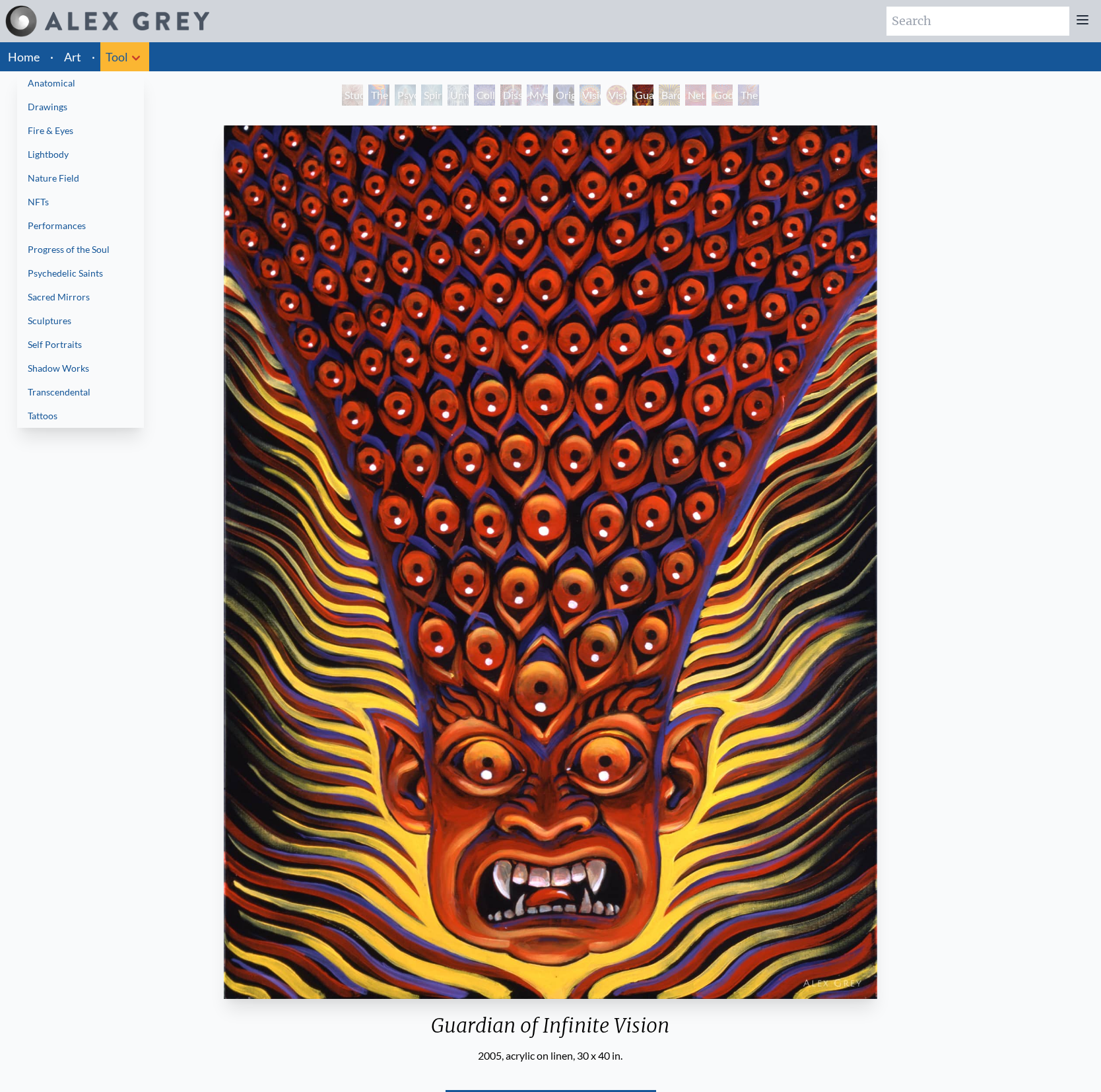
click at [88, 278] on link "Psychedelic Saints" at bounding box center [81, 273] width 126 height 24
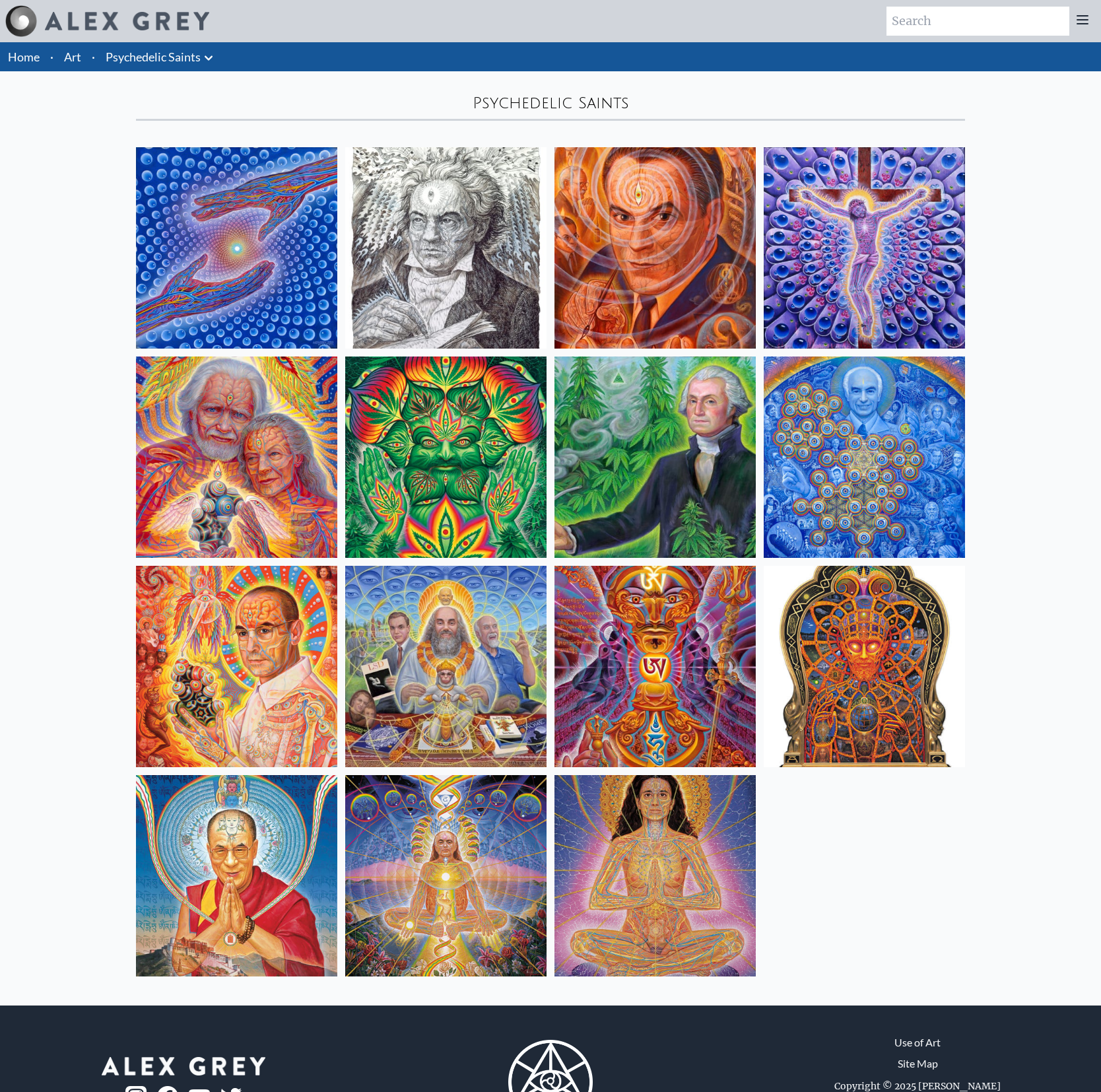
click at [185, 54] on link "Psychedelic Saints" at bounding box center [153, 56] width 95 height 18
click at [209, 59] on icon at bounding box center [209, 57] width 8 height 4
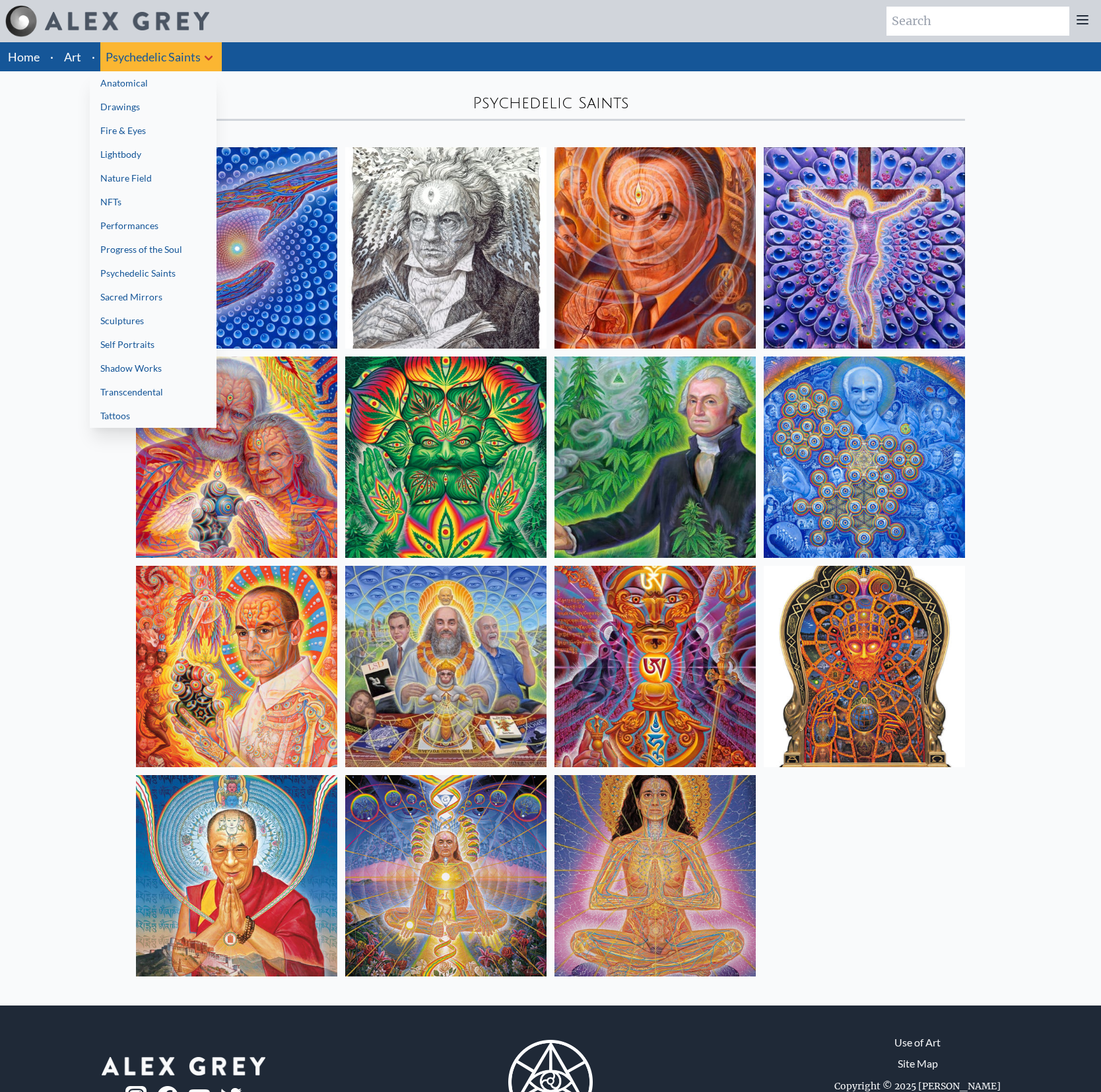
click at [140, 407] on link "Tattoos" at bounding box center [153, 416] width 126 height 24
